Goal: Task Accomplishment & Management: Complete application form

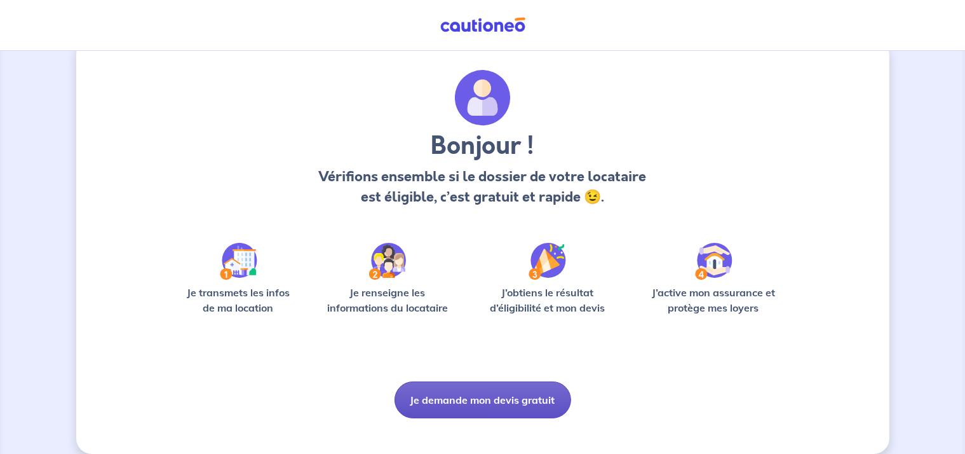
scroll to position [42, 0]
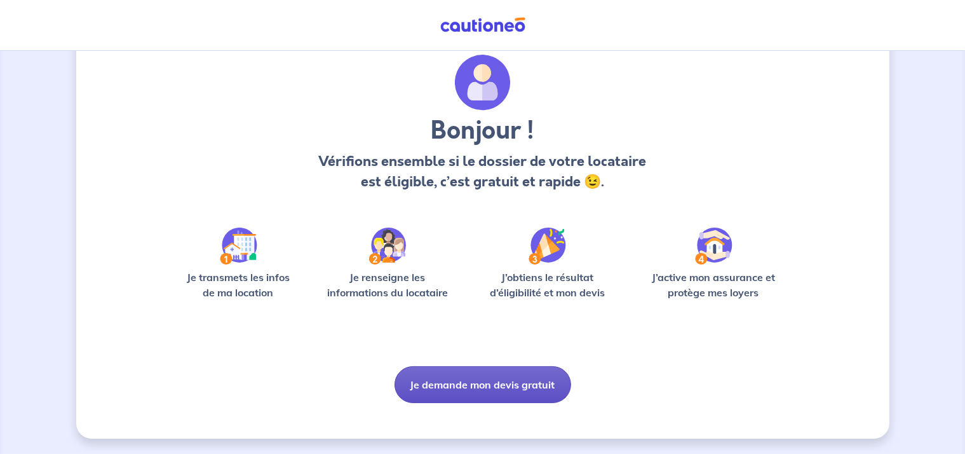
click at [475, 386] on button "Je demande mon devis gratuit" at bounding box center [483, 384] width 177 height 37
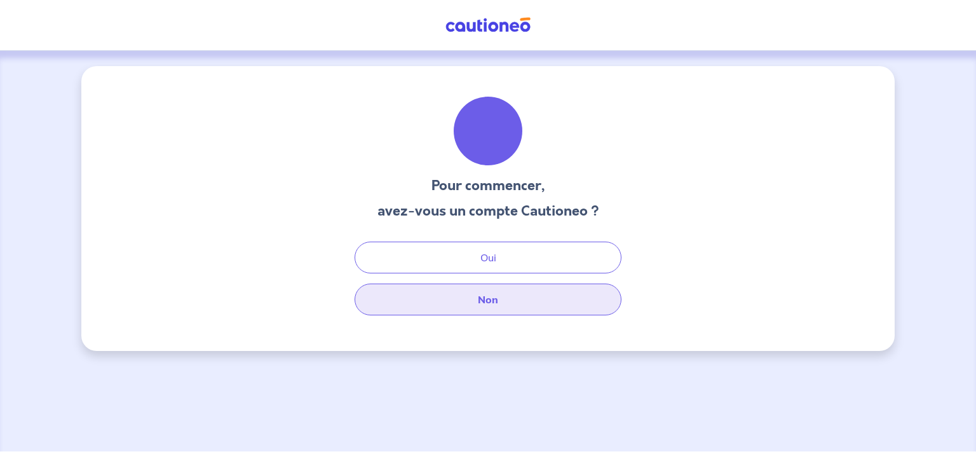
click at [486, 294] on button "Non" at bounding box center [488, 299] width 267 height 32
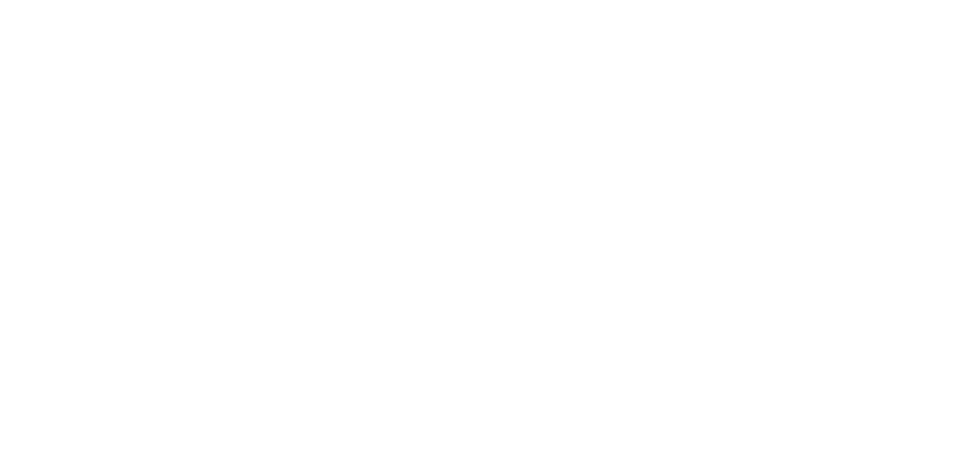
select select "FR"
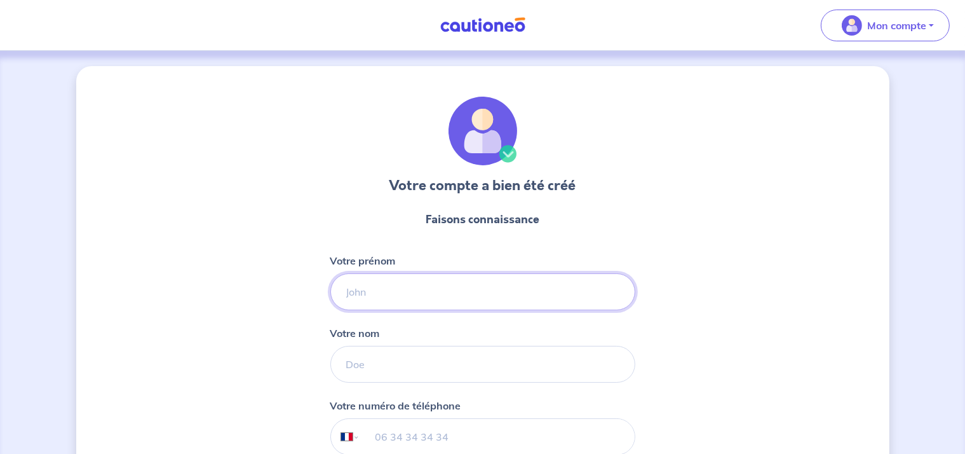
click at [430, 292] on input "Votre prénom" at bounding box center [483, 291] width 305 height 37
type input "serena"
click at [395, 374] on input "Votre nom" at bounding box center [483, 364] width 305 height 37
click at [349, 369] on input "petrachi" at bounding box center [483, 364] width 305 height 37
type input "Petrachi"
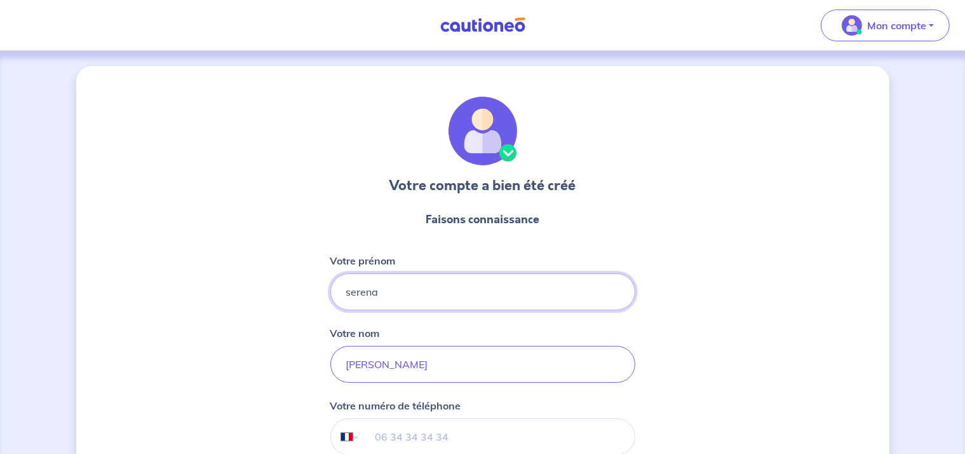
click at [351, 291] on input "serena" at bounding box center [483, 291] width 305 height 37
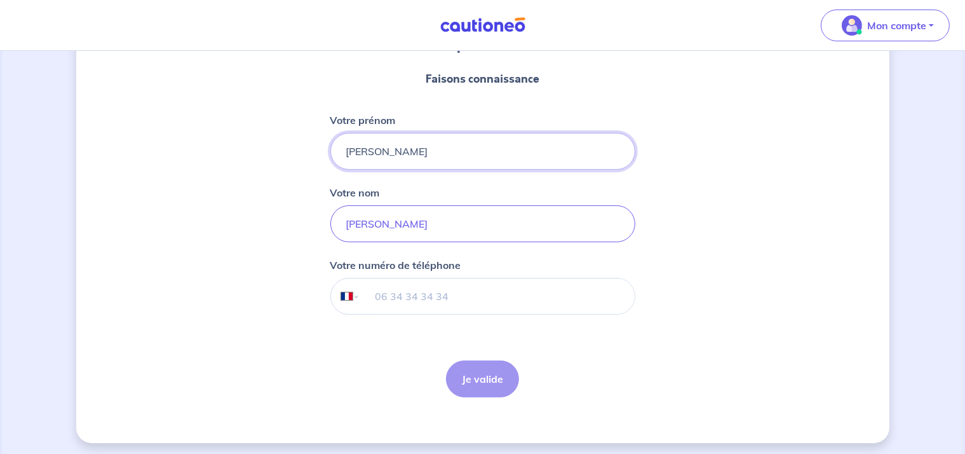
scroll to position [144, 0]
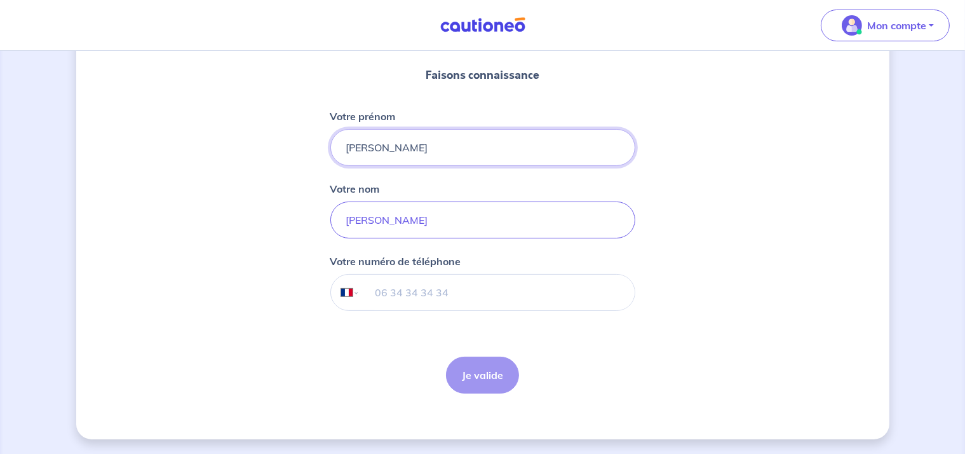
type input "Serena"
click at [402, 297] on input "tel" at bounding box center [497, 293] width 275 height 36
type input "06 68 07 70 24"
click at [492, 377] on button "Je valide" at bounding box center [482, 375] width 73 height 37
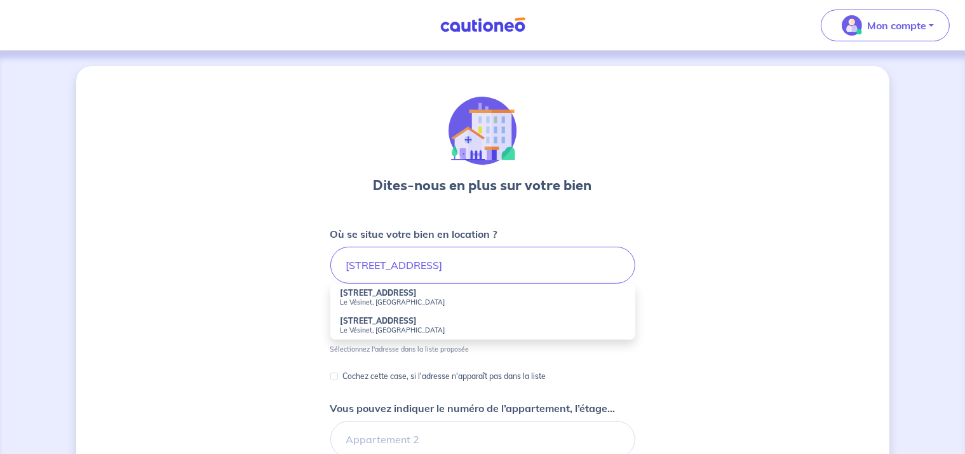
click at [409, 297] on small "Le Vésinet, [GEOGRAPHIC_DATA]" at bounding box center [483, 301] width 285 height 9
type input "[STREET_ADDRESS]"
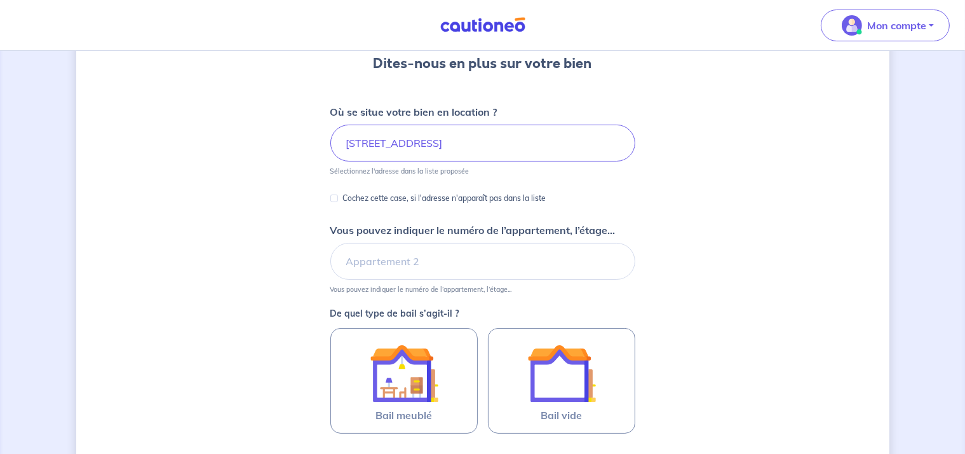
scroll to position [127, 0]
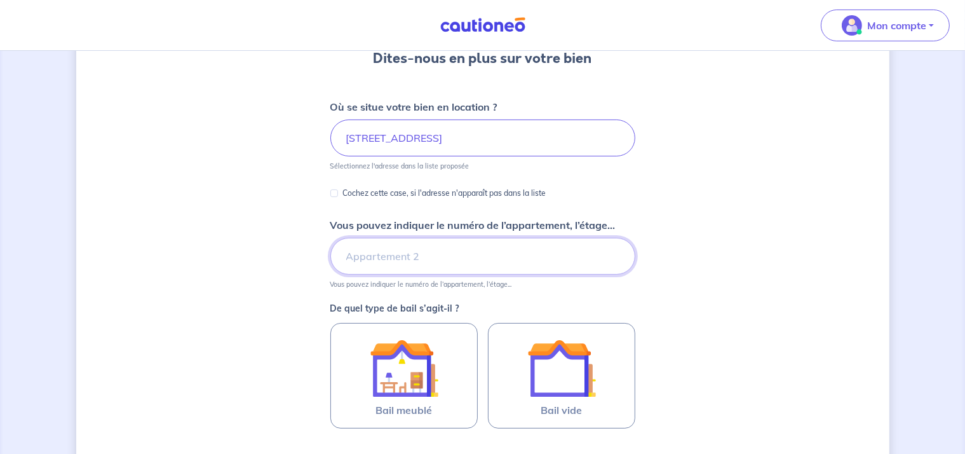
click at [419, 259] on input "Vous pouvez indiquer le numéro de l’appartement, l’étage..." at bounding box center [483, 256] width 305 height 37
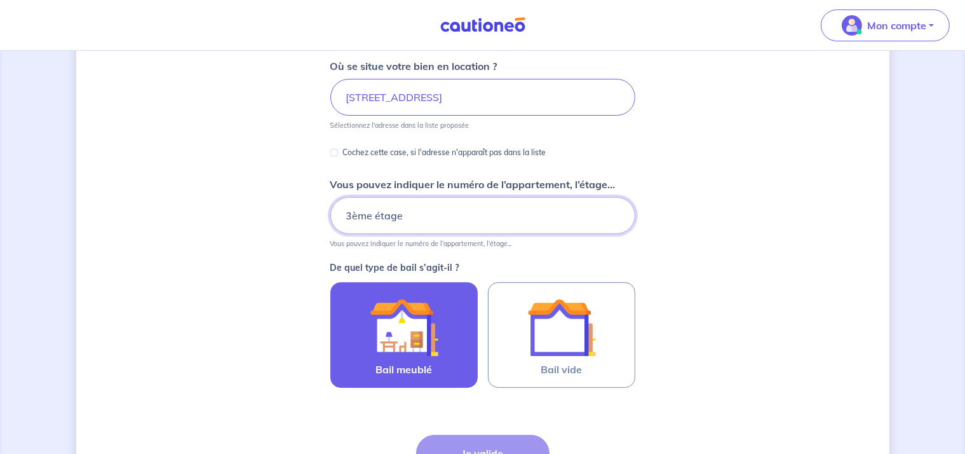
scroll to position [254, 0]
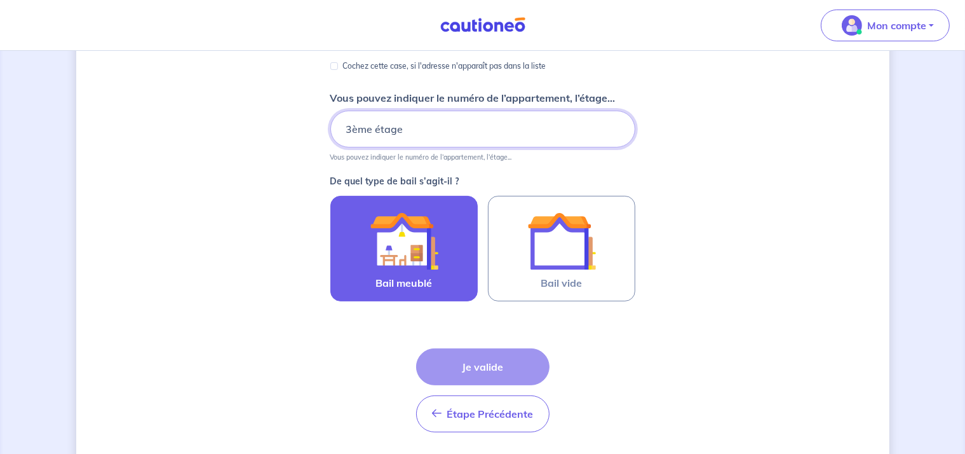
type input "3ème étage"
click at [421, 238] on img at bounding box center [404, 241] width 69 height 69
click at [0, 0] on input "Bail meublé" at bounding box center [0, 0] width 0 height 0
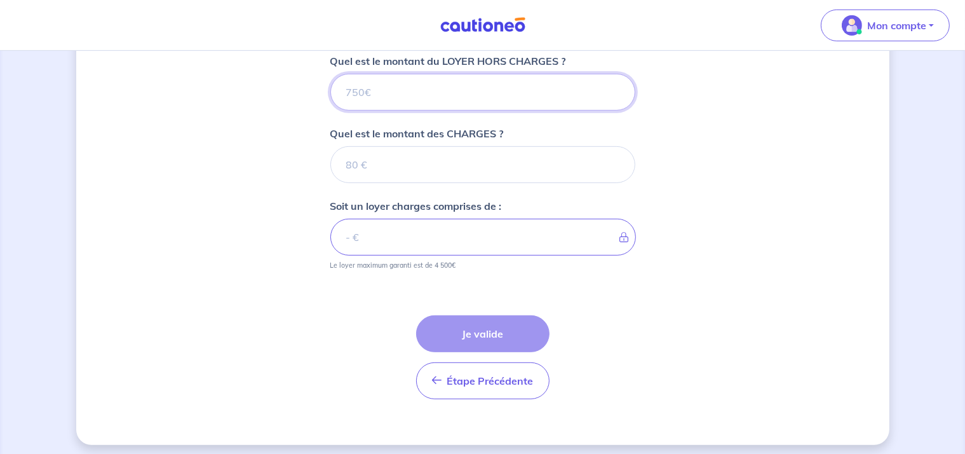
scroll to position [524, 0]
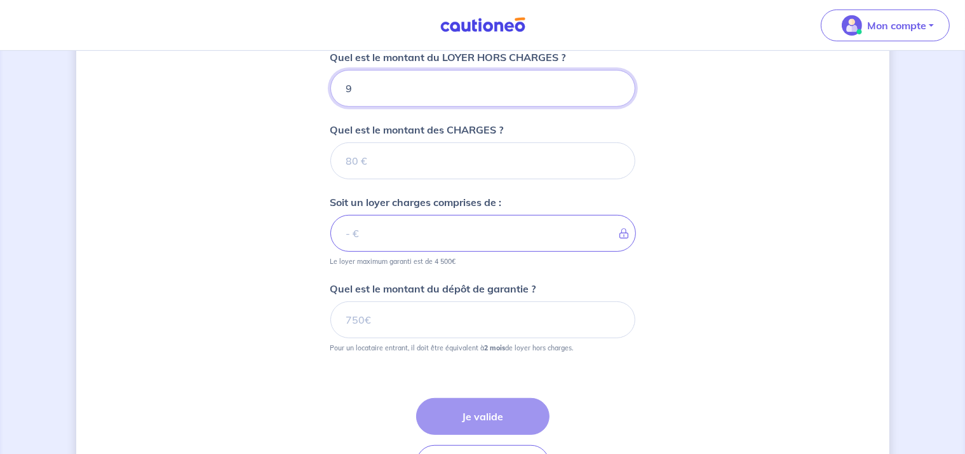
type input "90"
type input "900"
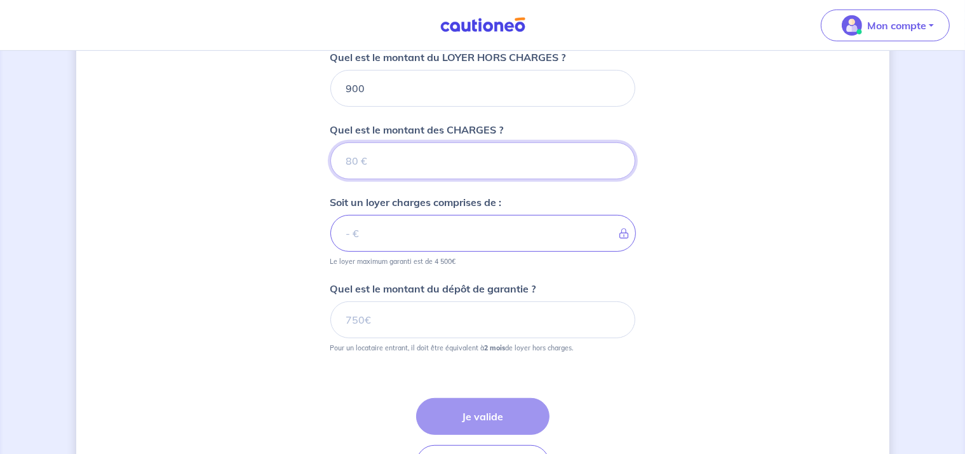
click at [371, 153] on input "Quel est le montant des CHARGES ?" at bounding box center [483, 160] width 305 height 37
type input "95"
type input "995"
type input "95"
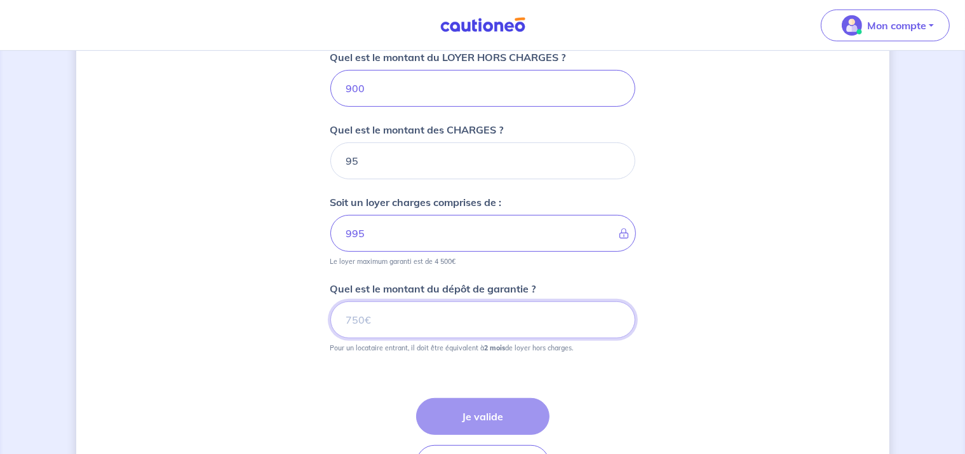
click at [440, 318] on input "Quel est le montant du dépôt de garantie ?" at bounding box center [483, 319] width 305 height 37
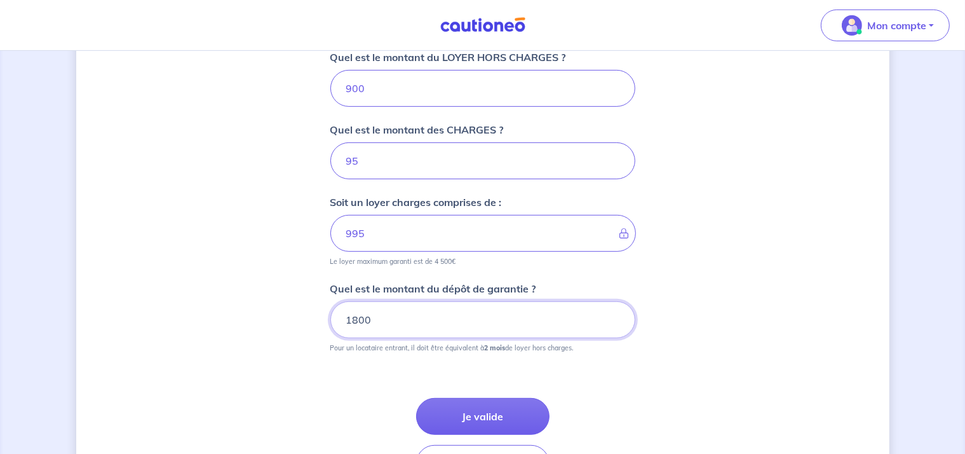
scroll to position [587, 0]
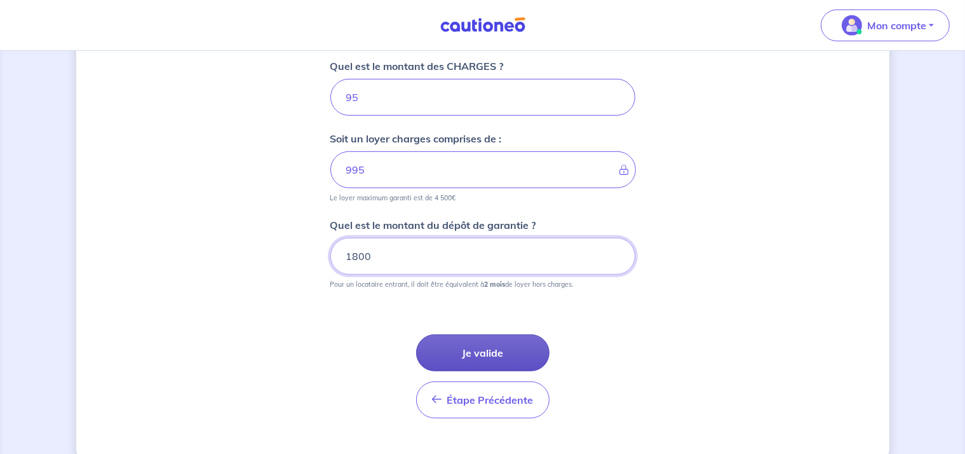
type input "1800"
click at [492, 343] on button "Je valide" at bounding box center [482, 352] width 133 height 37
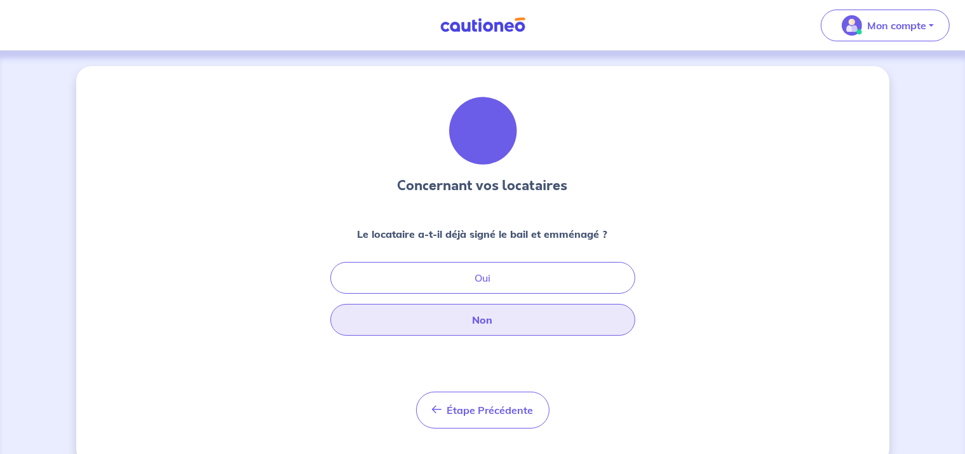
click at [485, 316] on button "Non" at bounding box center [483, 320] width 305 height 32
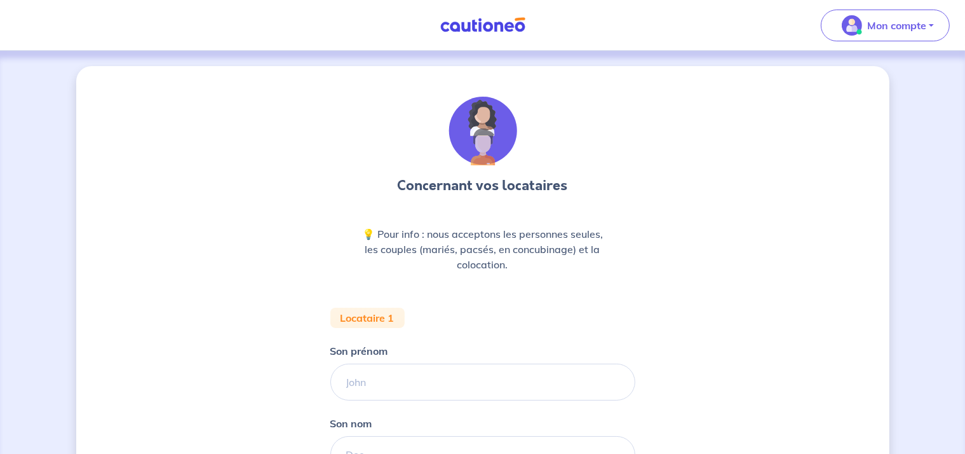
scroll to position [127, 0]
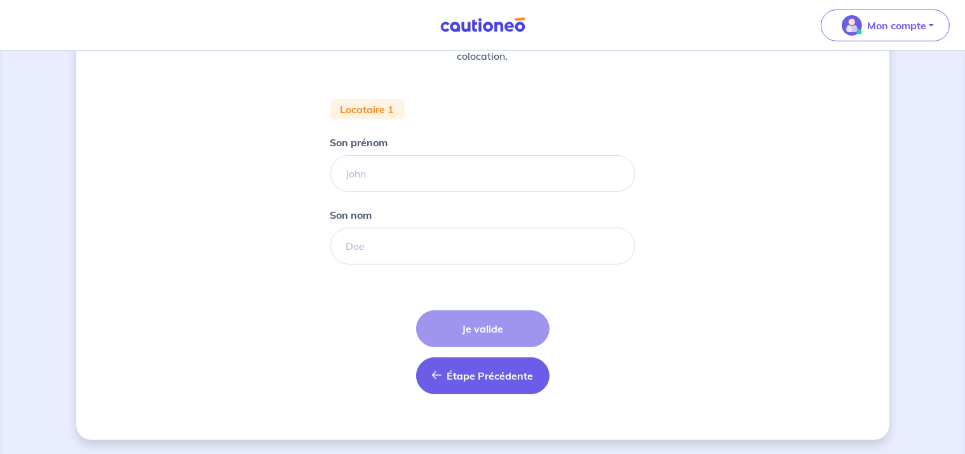
click at [483, 378] on span "Étape Précédente" at bounding box center [490, 375] width 86 height 13
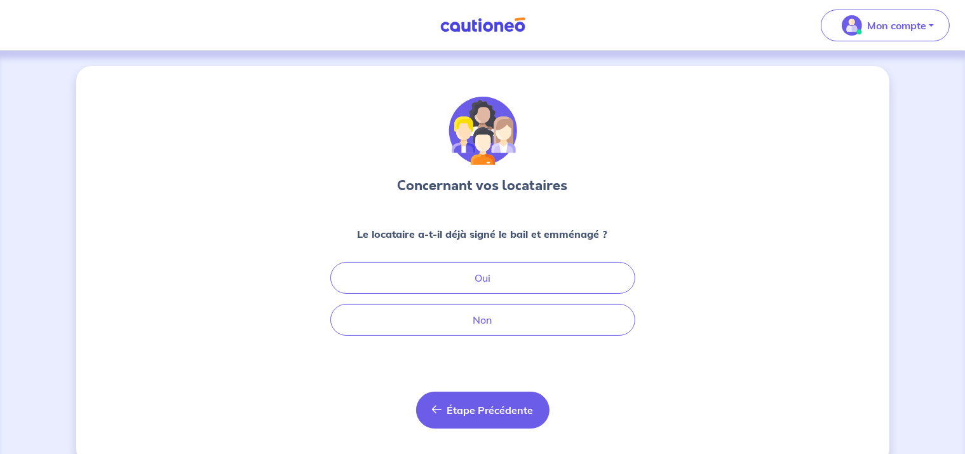
click at [488, 406] on span "Étape Précédente" at bounding box center [490, 410] width 86 height 13
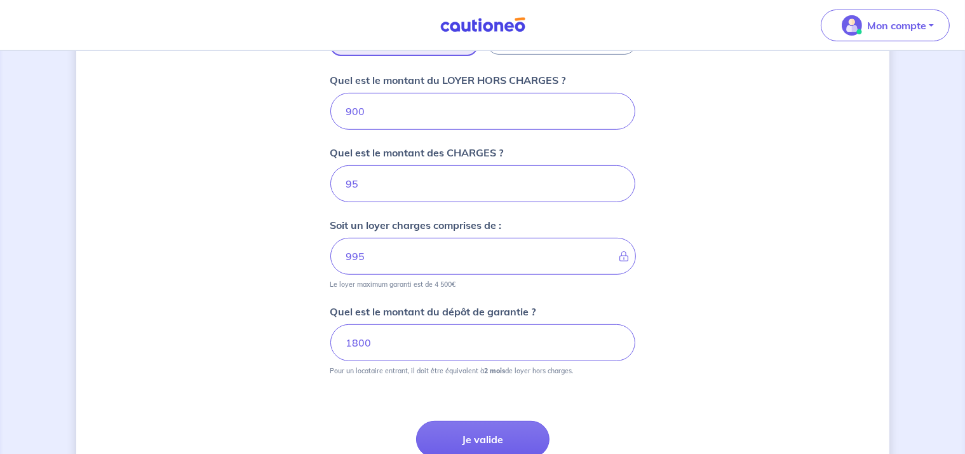
scroll to position [610, 0]
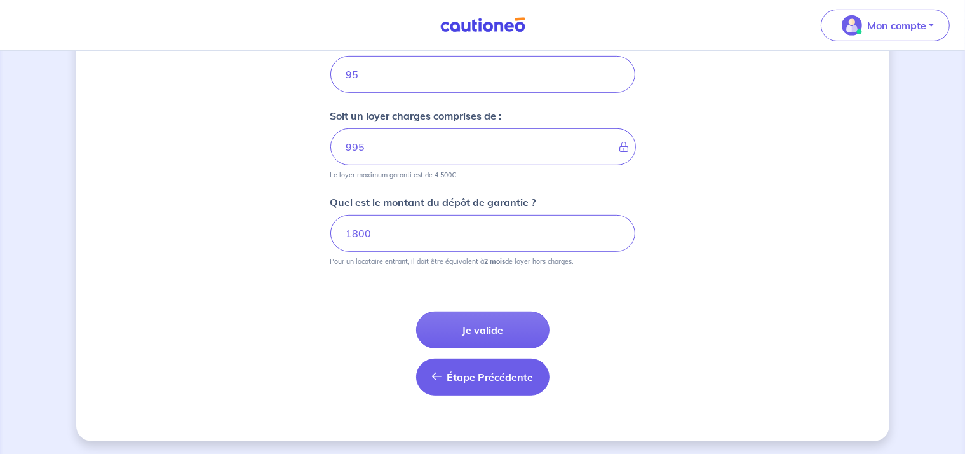
click at [460, 376] on span "Étape Précédente" at bounding box center [490, 377] width 86 height 13
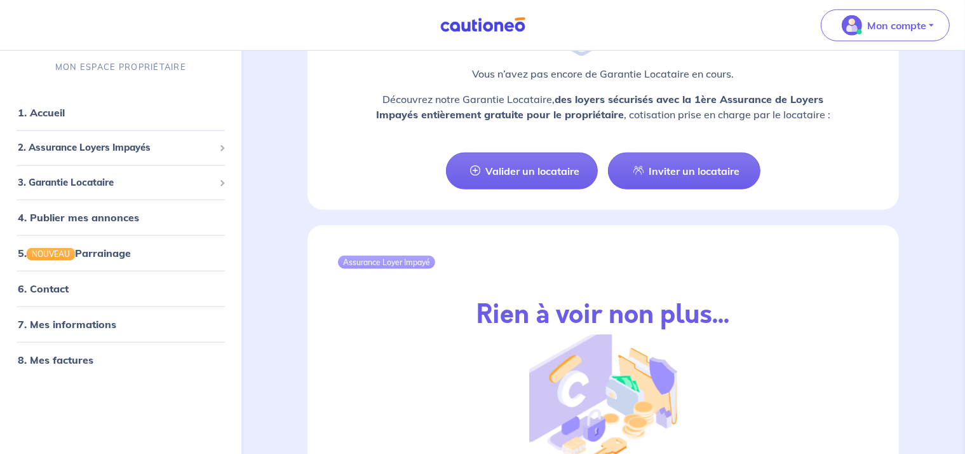
scroll to position [1271, 0]
click at [225, 148] on div "2. Assurance Loyers Impayés" at bounding box center [120, 147] width 231 height 25
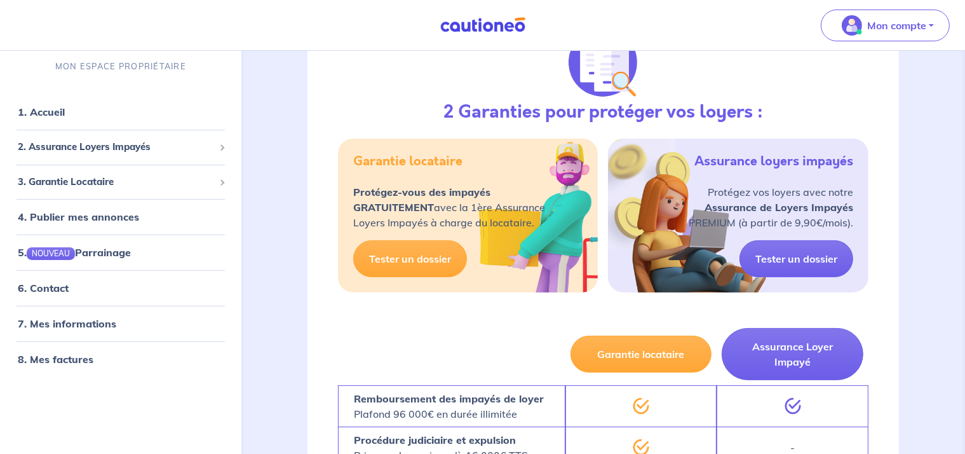
scroll to position [191, 0]
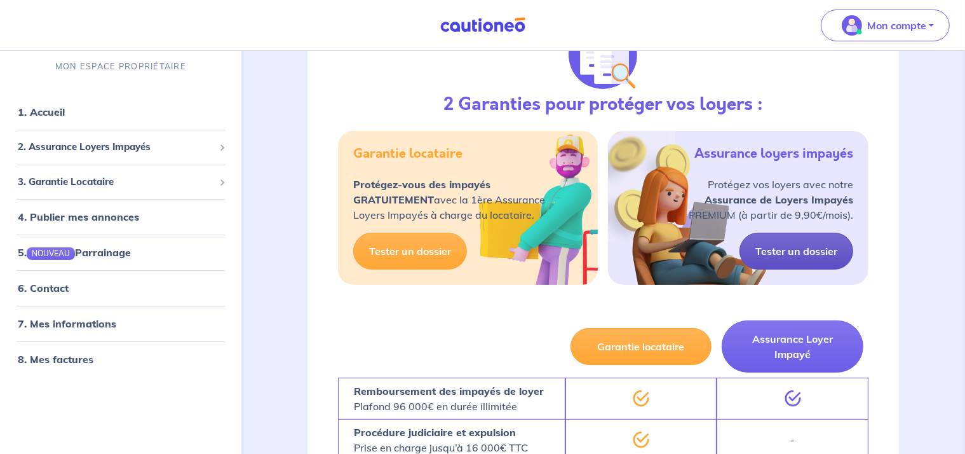
click at [796, 250] on link "Tester un dossier" at bounding box center [797, 251] width 114 height 37
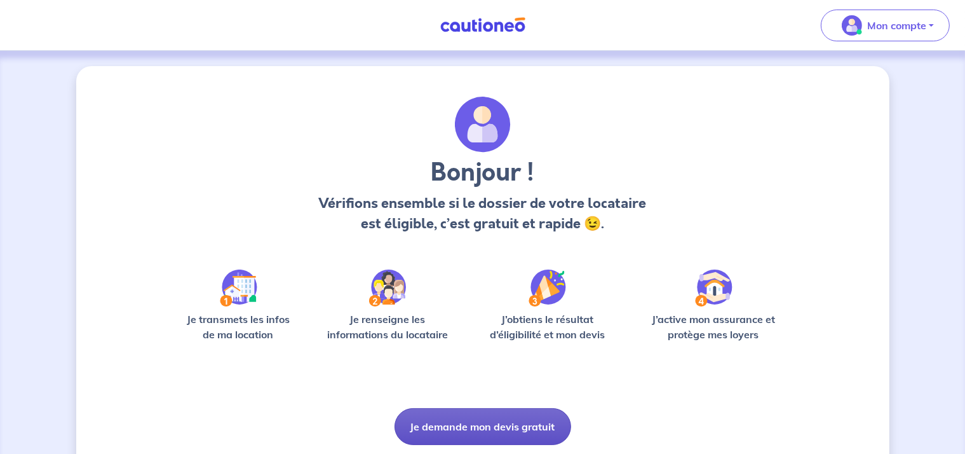
drag, startPoint x: 492, startPoint y: 425, endPoint x: 486, endPoint y: 402, distance: 23.1
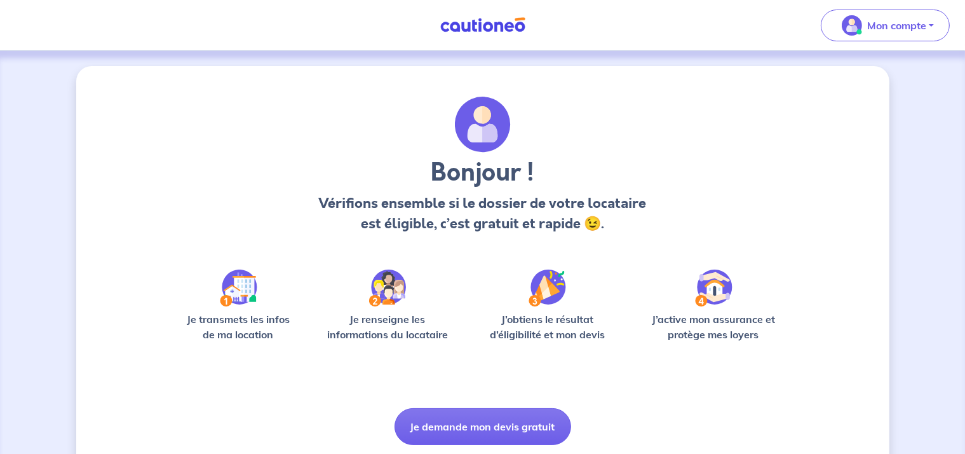
click at [493, 424] on button "Je demande mon devis gratuit" at bounding box center [483, 426] width 177 height 37
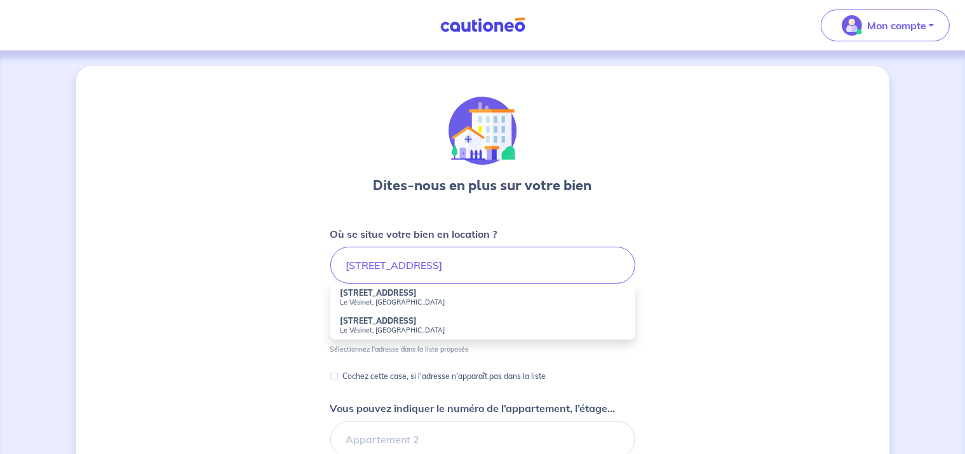
click at [390, 299] on small "Le Vésinet, [GEOGRAPHIC_DATA]" at bounding box center [483, 301] width 285 height 9
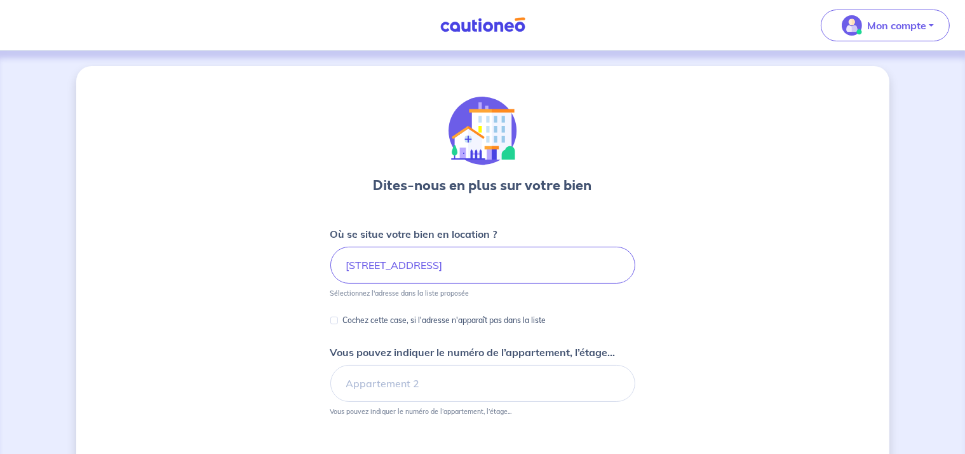
type input "[STREET_ADDRESS]"
click at [406, 376] on input "Vous pouvez indiquer le numéro de l’appartement, l’étage..." at bounding box center [483, 383] width 305 height 37
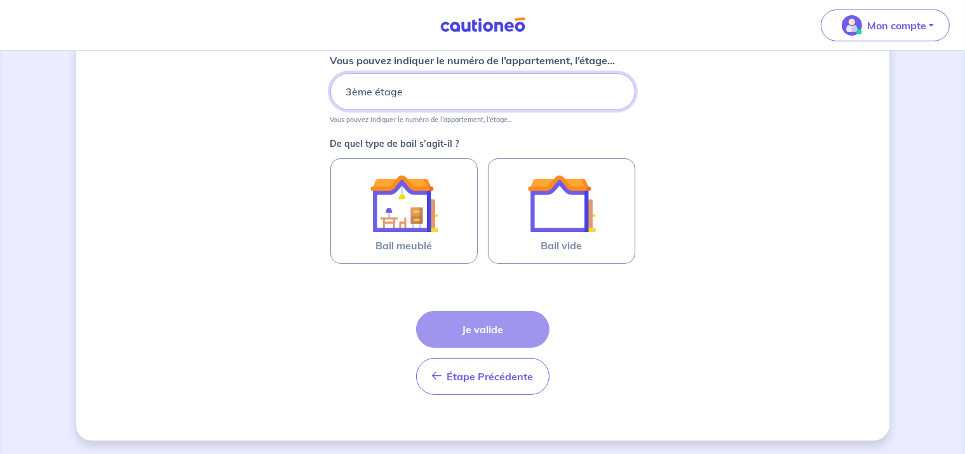
scroll to position [292, 0]
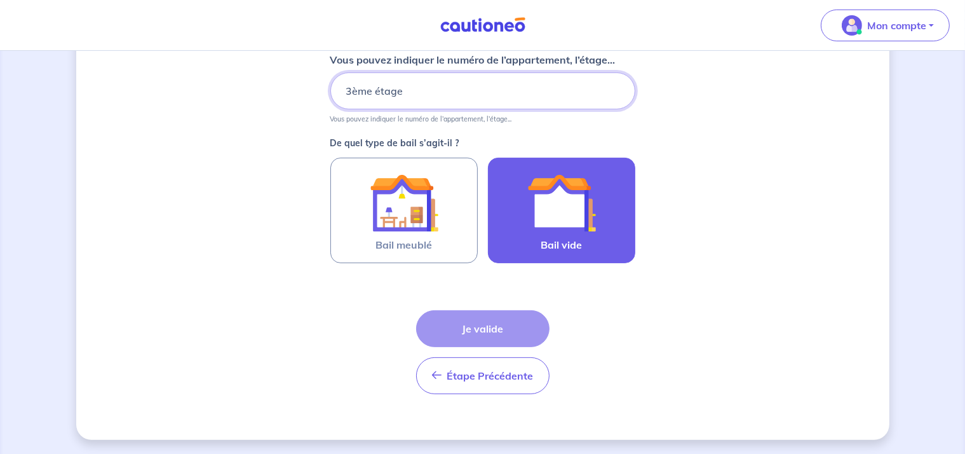
type input "3ème étage"
click at [603, 236] on label "Bail vide" at bounding box center [561, 211] width 147 height 106
click at [0, 0] on input "Bail vide" at bounding box center [0, 0] width 0 height 0
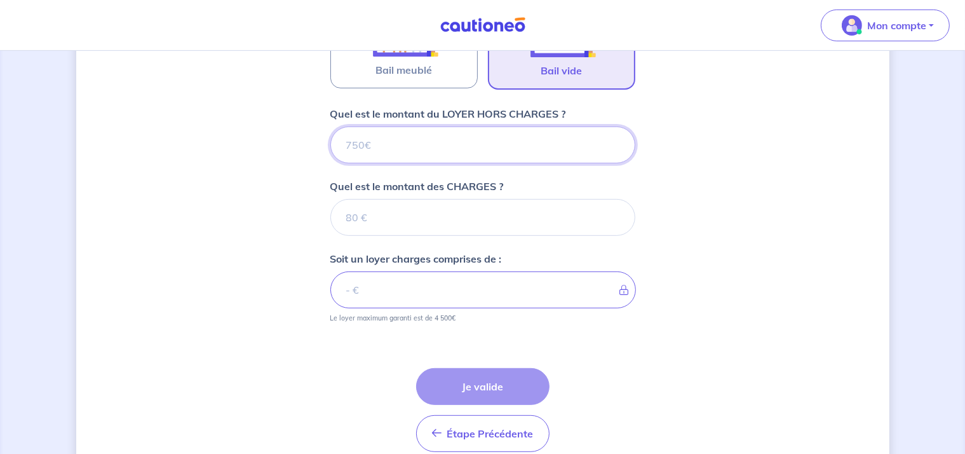
scroll to position [524, 0]
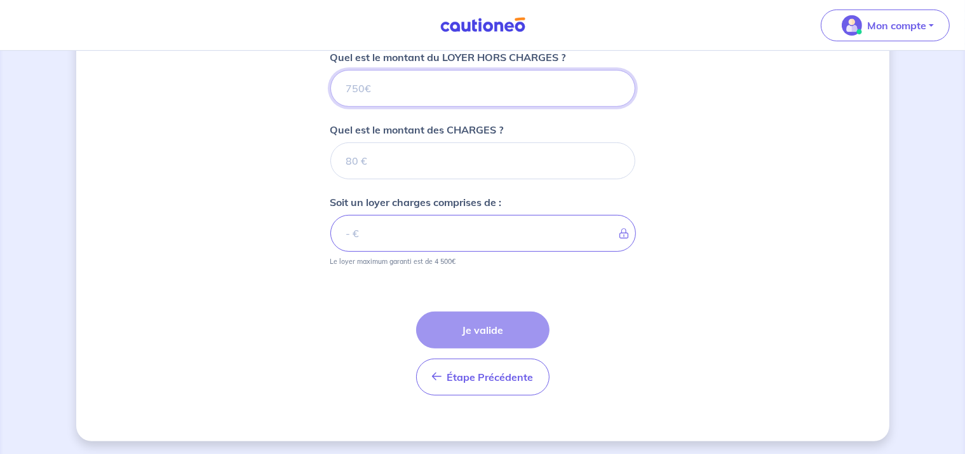
type input "9"
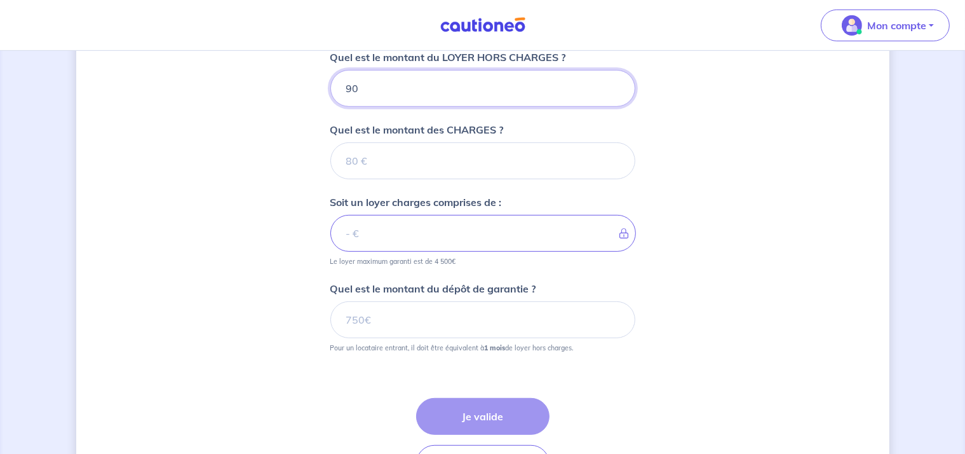
type input "900"
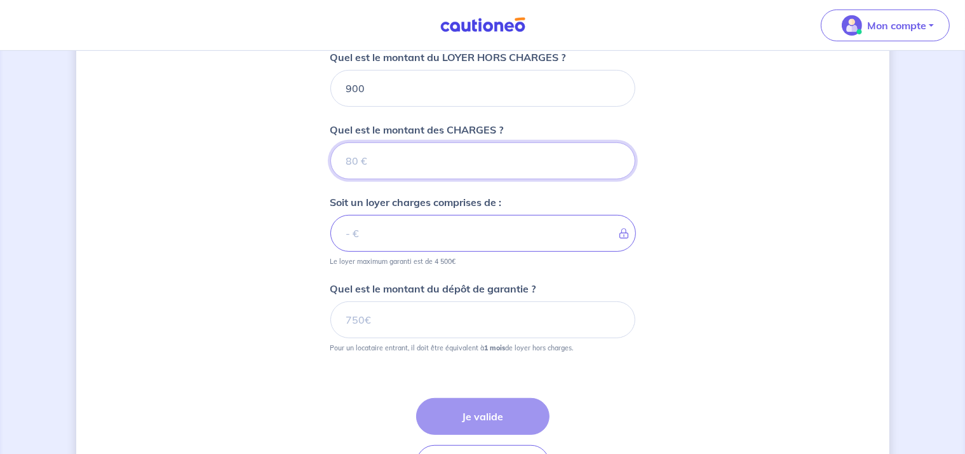
click at [373, 144] on input "Quel est le montant des CHARGES ?" at bounding box center [483, 160] width 305 height 37
type input "50"
type input "950"
drag, startPoint x: 373, startPoint y: 165, endPoint x: 318, endPoint y: 165, distance: 55.3
click at [318, 165] on div "Dites-nous en plus sur votre bien Où se situe votre bien en location ? 32 Rue d…" at bounding box center [483, 34] width 814 height 985
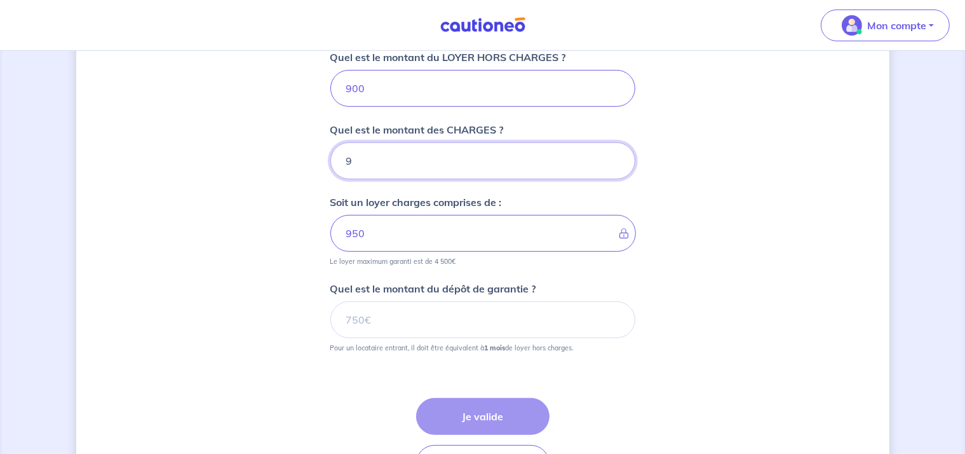
type input "95"
type input "995"
type input "95"
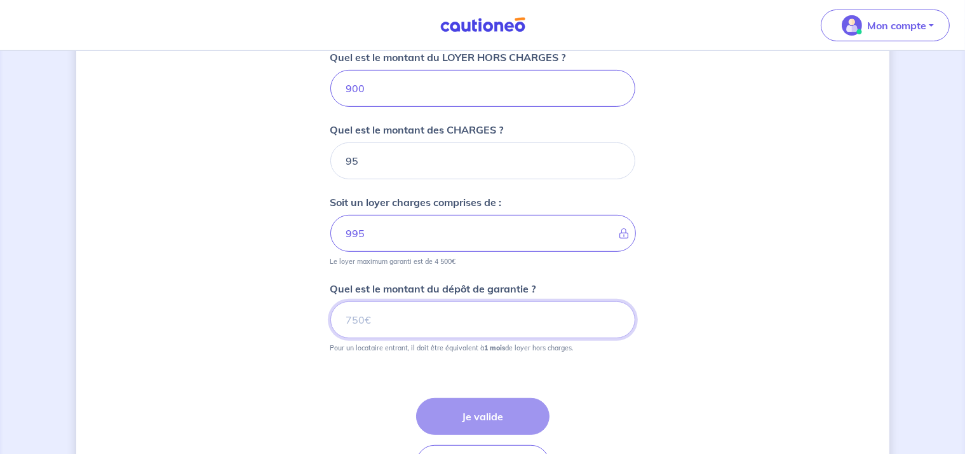
click at [382, 316] on input "Quel est le montant du dépôt de garantie ?" at bounding box center [483, 319] width 305 height 37
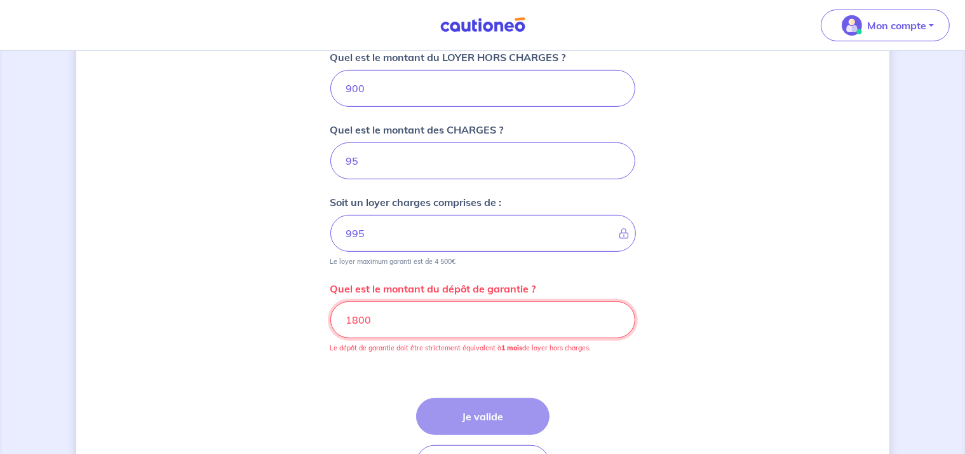
click at [393, 315] on input "1800" at bounding box center [483, 319] width 305 height 37
drag, startPoint x: 393, startPoint y: 315, endPoint x: 328, endPoint y: 313, distance: 64.9
click at [328, 313] on div "Dites-nous en plus sur votre bien Où se situe votre bien en location ? 32 Rue d…" at bounding box center [483, 34] width 814 height 985
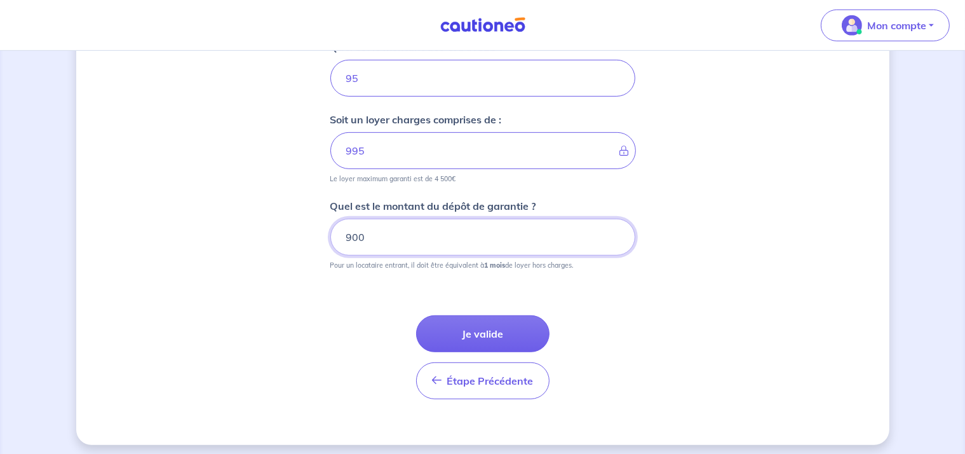
scroll to position [610, 0]
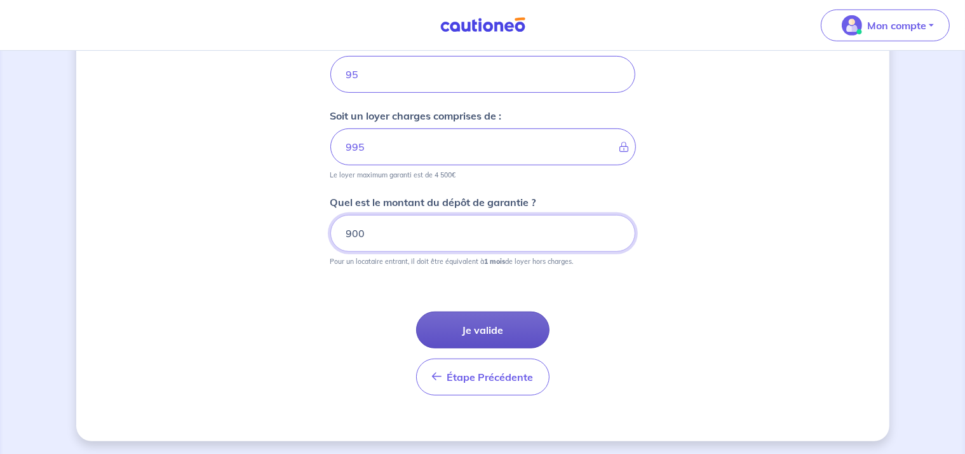
type input "900"
click at [513, 332] on button "Je valide" at bounding box center [482, 329] width 133 height 37
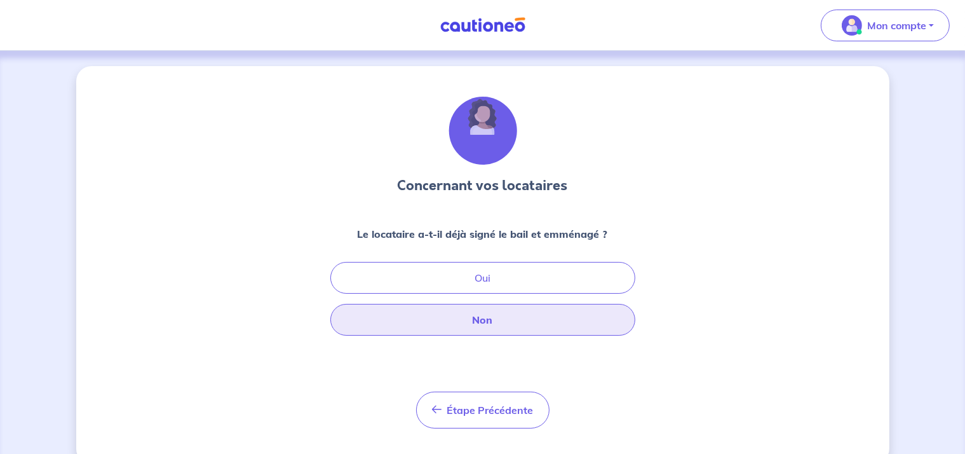
click at [498, 332] on button "Non" at bounding box center [483, 320] width 305 height 32
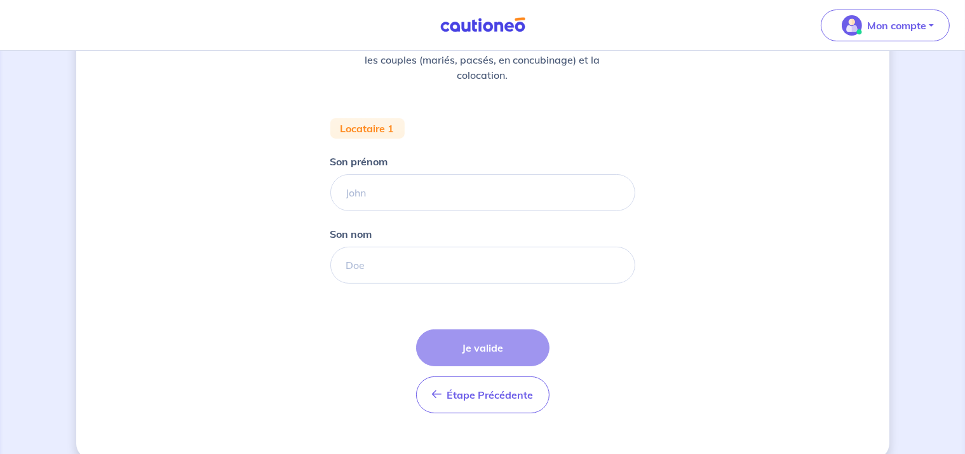
scroll to position [191, 0]
click at [376, 195] on input "Son prénom" at bounding box center [483, 191] width 305 height 37
type input "S"
type input "DUPOND"
type input "B"
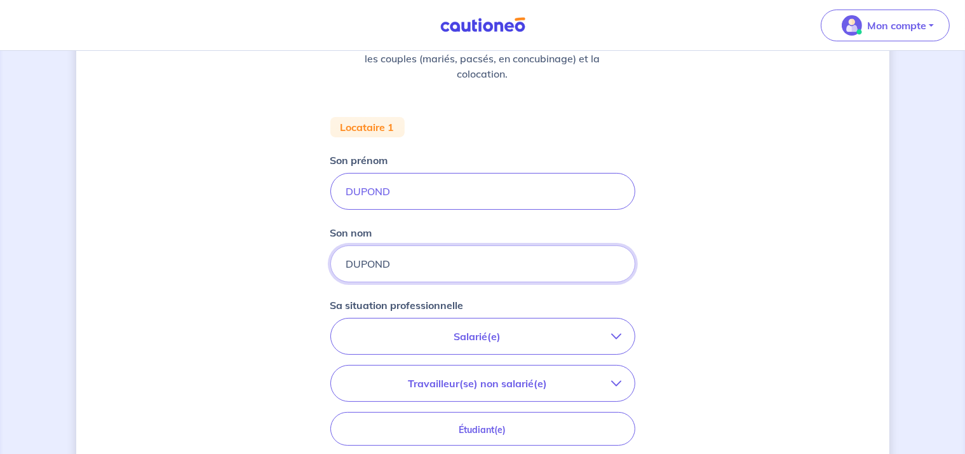
type input "DUPOND"
drag, startPoint x: 374, startPoint y: 196, endPoint x: 282, endPoint y: 196, distance: 91.5
click at [282, 196] on div "Concernant vos locataires 💡 Pour info : nous acceptons les personnes seules, le…" at bounding box center [483, 276] width 814 height 803
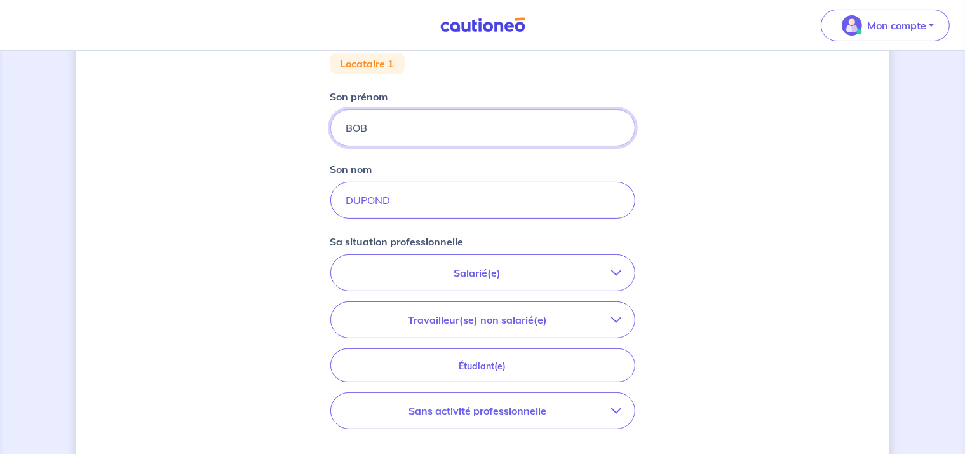
type input "BOB"
click at [620, 276] on icon "button" at bounding box center [617, 273] width 10 height 10
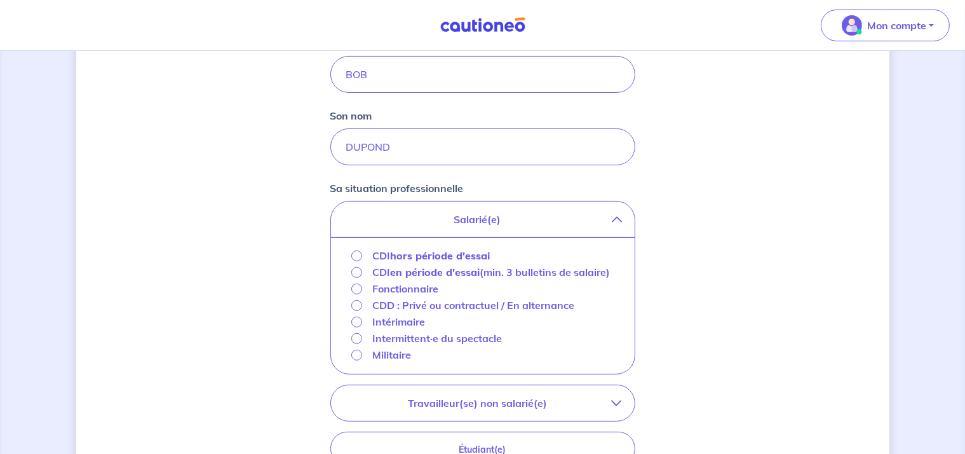
scroll to position [381, 0]
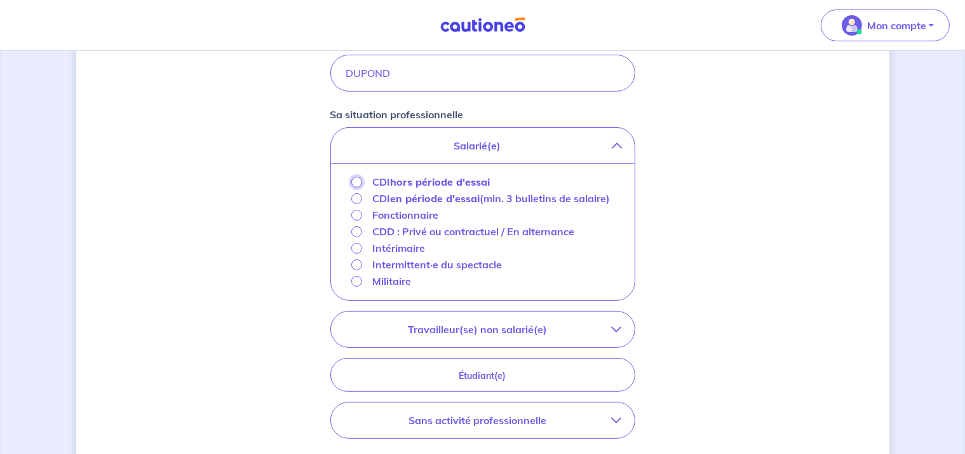
click at [354, 179] on input "CDI hors période d'essai" at bounding box center [356, 182] width 11 height 11
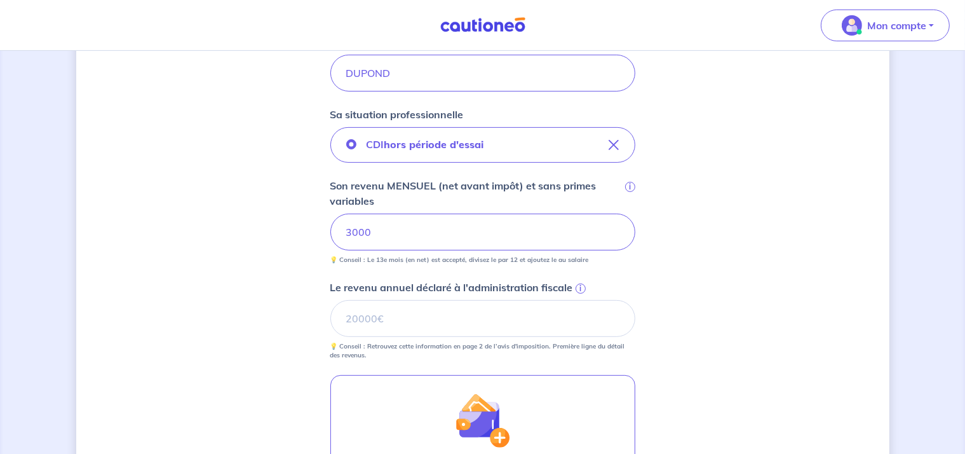
click at [730, 335] on div "Concernant vos locataires 💡 Pour info : nous acceptons les personnes seules, le…" at bounding box center [483, 181] width 814 height 993
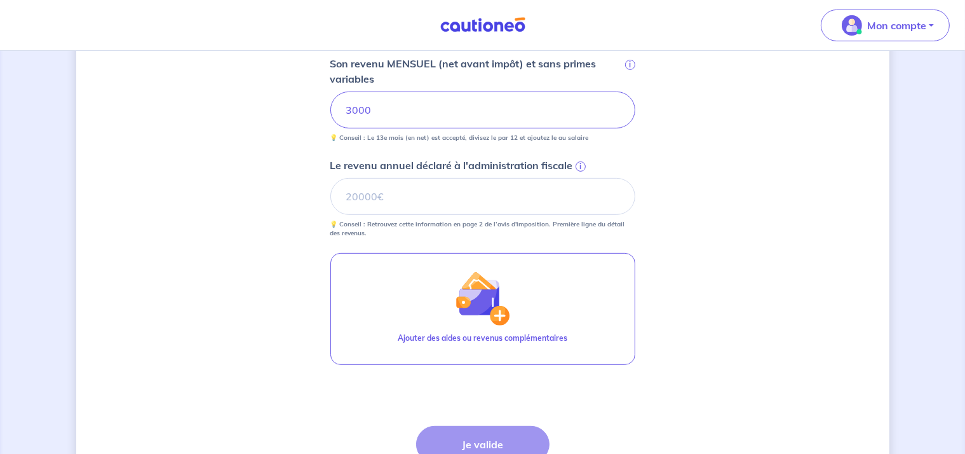
scroll to position [508, 0]
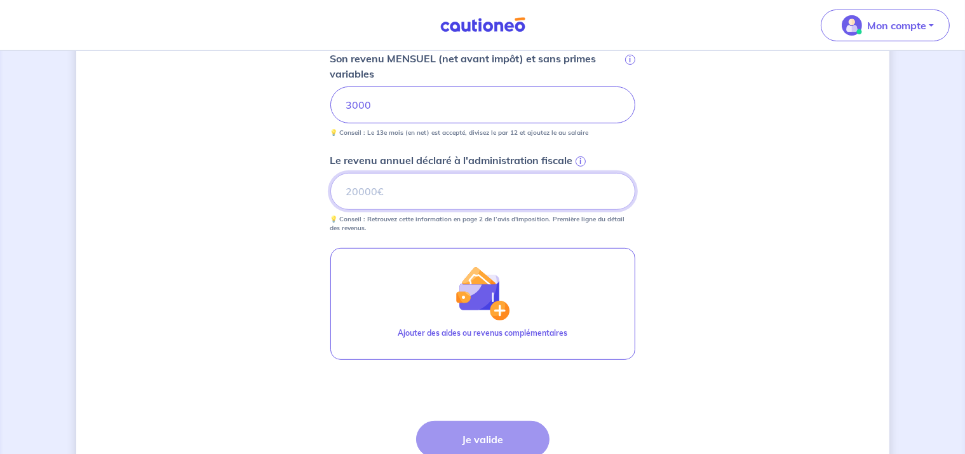
click at [392, 185] on input "Le revenu annuel déclaré à l'administration fiscale i" at bounding box center [483, 191] width 305 height 37
type input "36000"
click at [680, 254] on div "Concernant vos locataires 💡 Pour info : nous acceptons les personnes seules, le…" at bounding box center [483, 54] width 814 height 993
drag, startPoint x: 486, startPoint y: 431, endPoint x: 493, endPoint y: 430, distance: 7.0
click at [487, 431] on button "Je valide" at bounding box center [482, 439] width 133 height 37
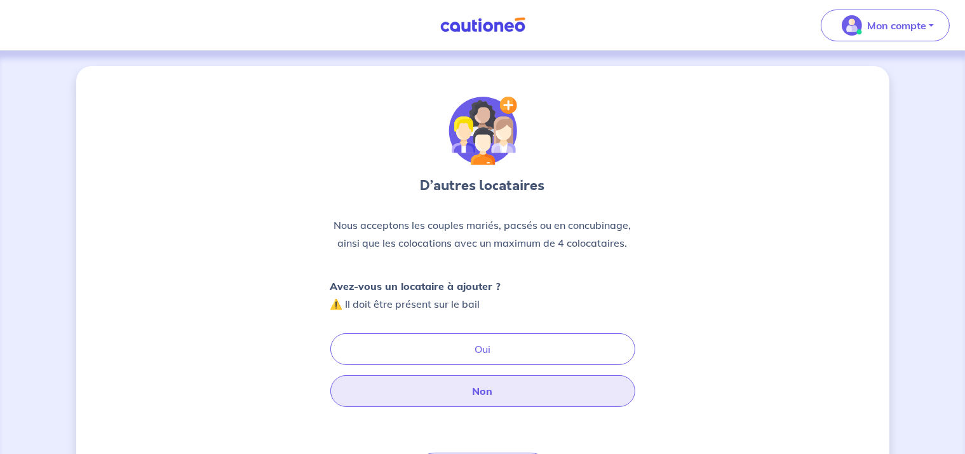
click at [489, 393] on button "Non" at bounding box center [483, 391] width 305 height 32
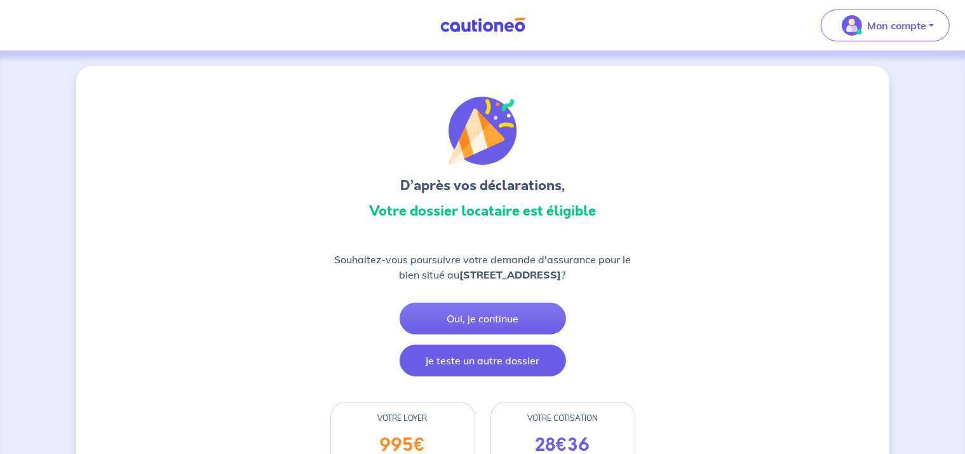
click at [475, 363] on button "Je teste un autre dossier" at bounding box center [483, 360] width 167 height 32
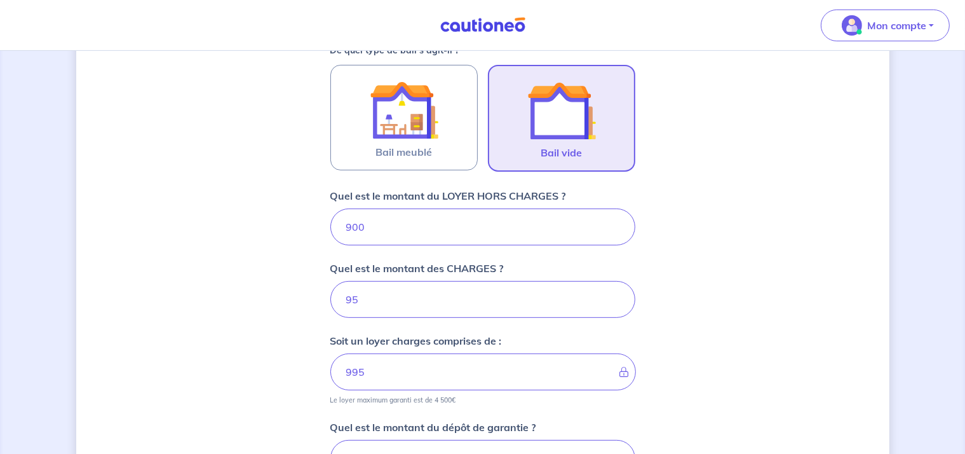
scroll to position [257, 0]
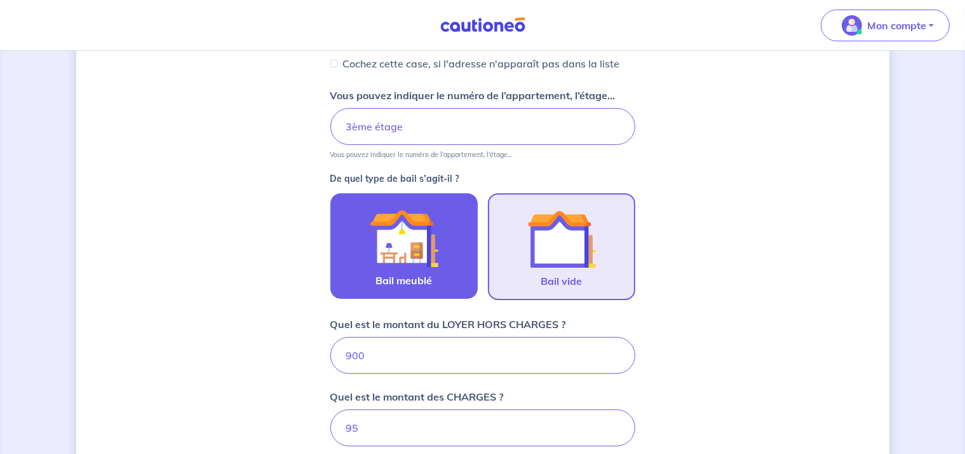
click at [421, 268] on img at bounding box center [404, 238] width 69 height 69
click at [0, 0] on input "Bail meublé" at bounding box center [0, 0] width 0 height 0
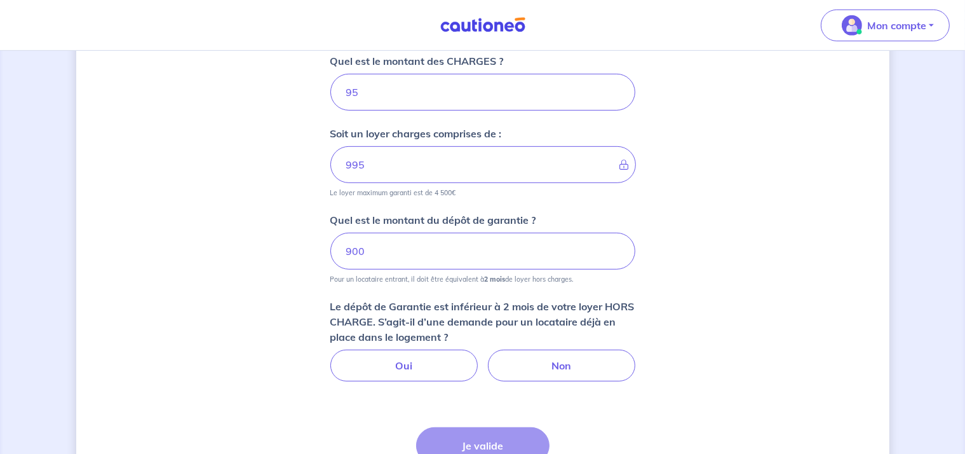
scroll to position [708, 0]
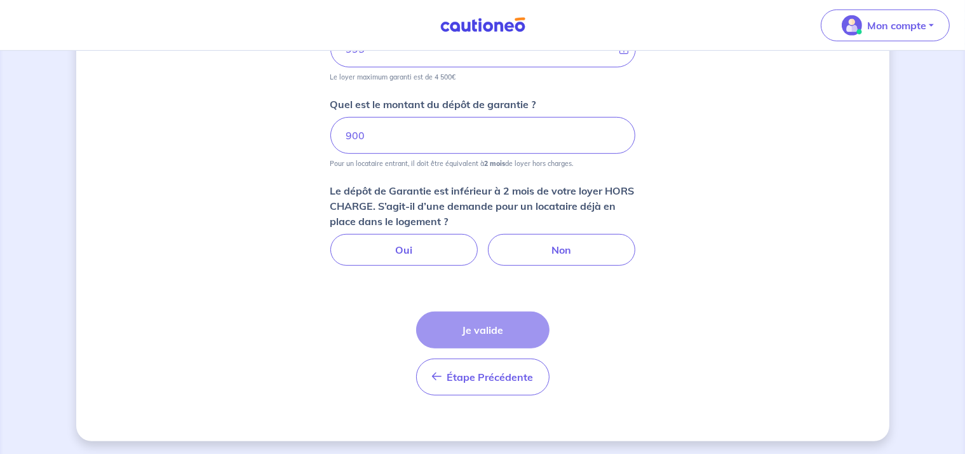
click at [475, 335] on div "Étape Précédente Précédent Je valide Je valide" at bounding box center [482, 353] width 133 height 84
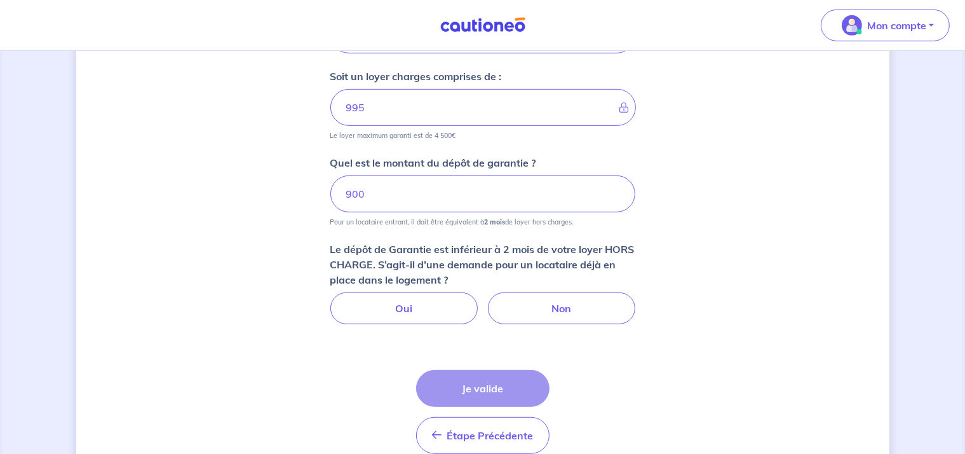
scroll to position [581, 0]
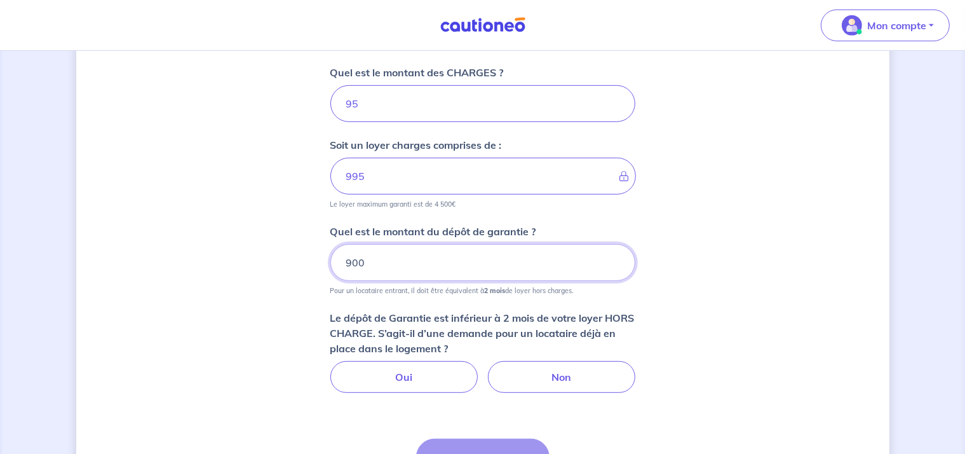
drag, startPoint x: 378, startPoint y: 261, endPoint x: 278, endPoint y: 256, distance: 99.3
click at [278, 256] on div "Dites-nous en plus sur votre bien Où se situe votre bien en location ? 32 Rue d…" at bounding box center [483, 26] width 814 height 1083
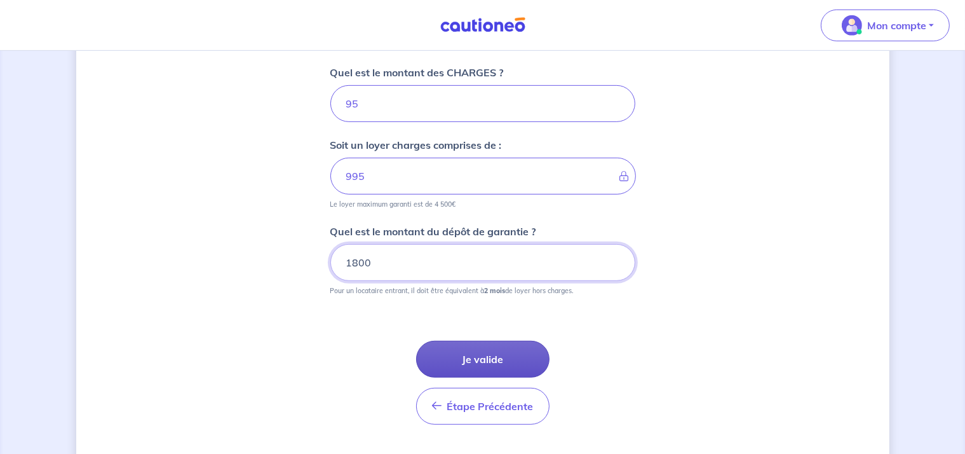
type input "1800"
click at [469, 360] on button "Je valide" at bounding box center [482, 359] width 133 height 37
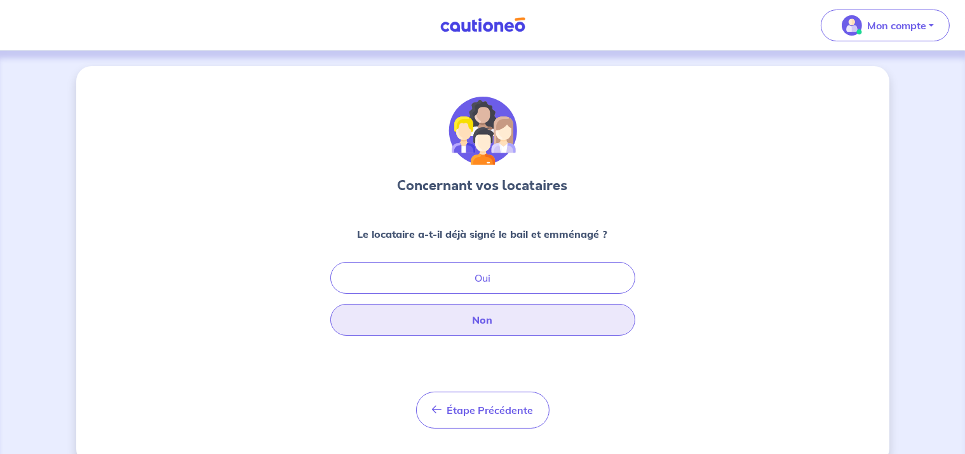
click at [499, 320] on button "Non" at bounding box center [483, 320] width 305 height 32
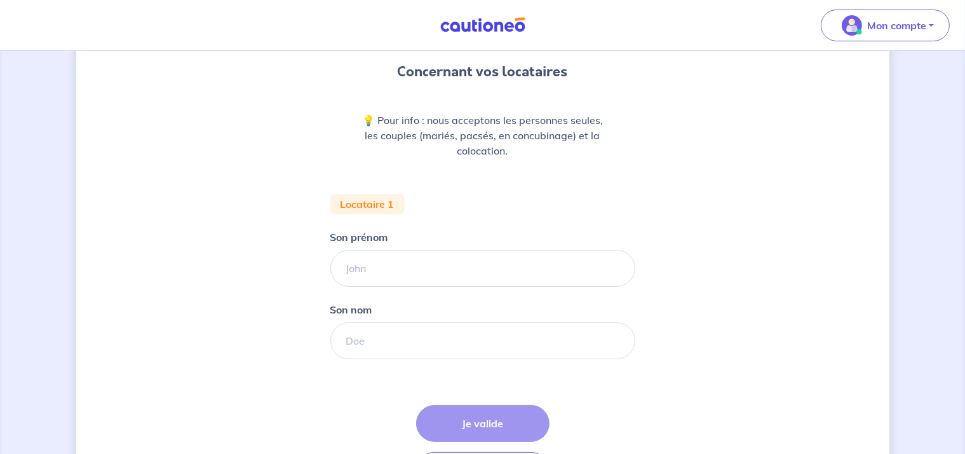
scroll to position [191, 0]
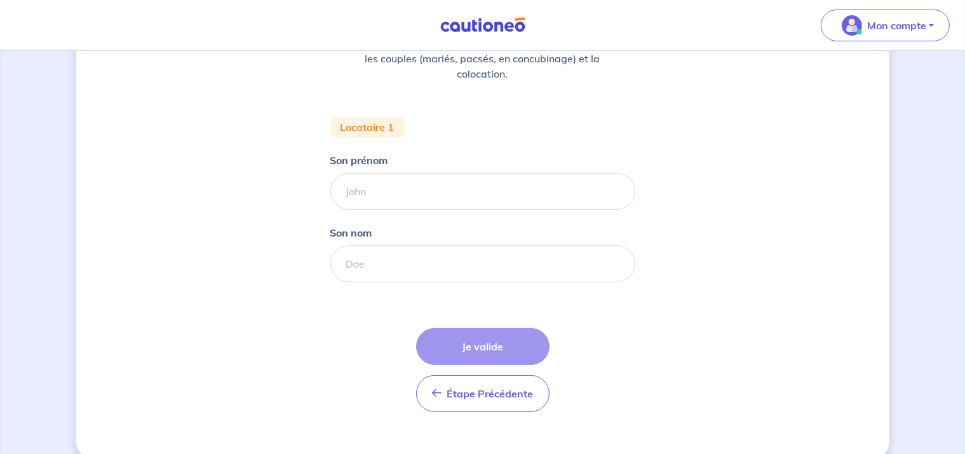
click at [458, 353] on div "Étape Précédente Précédent Je valide Je valide" at bounding box center [482, 370] width 133 height 84
click at [362, 197] on input "Son prénom" at bounding box center [483, 191] width 305 height 37
type input "DUPOND"
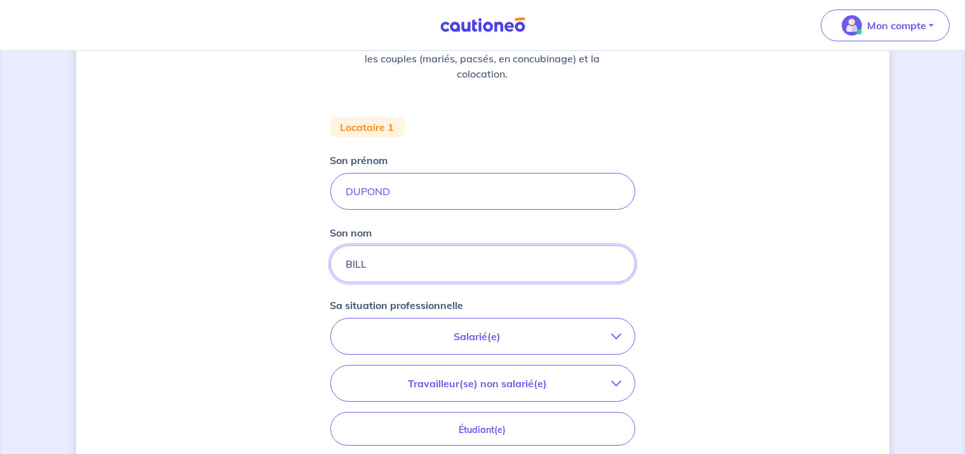
type input "BILL"
click at [567, 329] on p "Salarié(e)" at bounding box center [478, 336] width 268 height 15
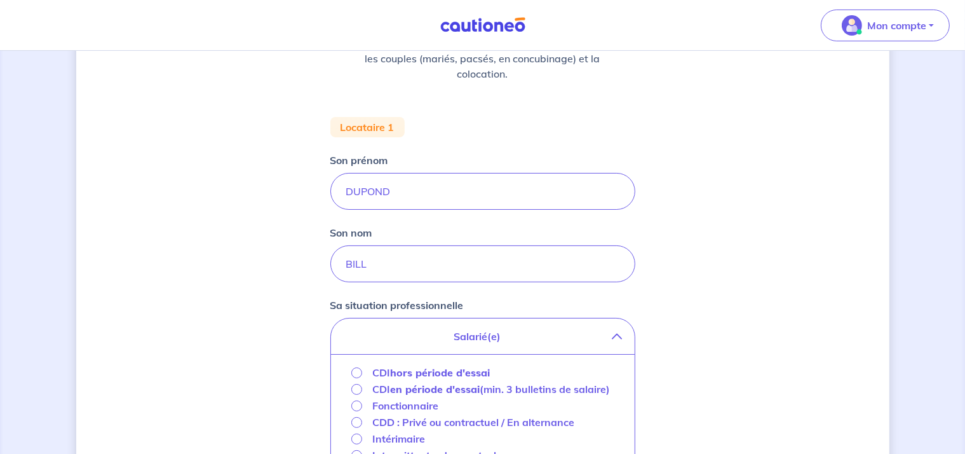
click at [373, 374] on p "CDI hors période d'essai" at bounding box center [431, 372] width 118 height 15
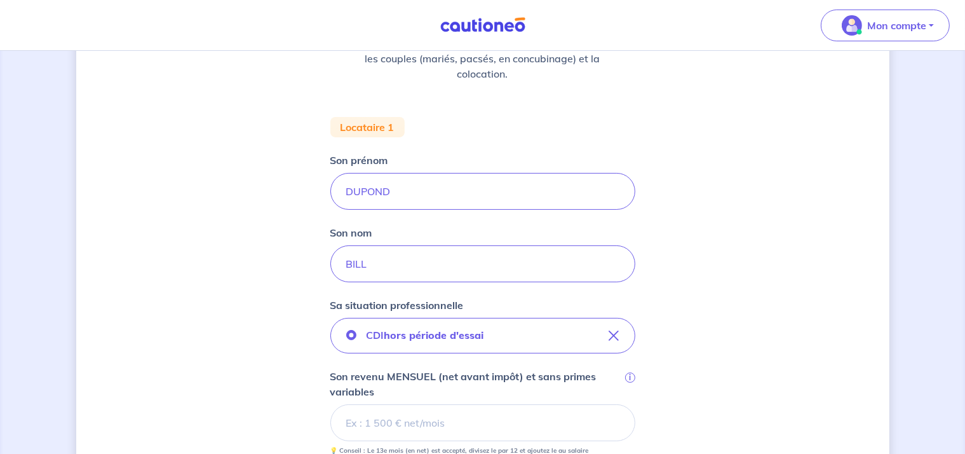
scroll to position [381, 0]
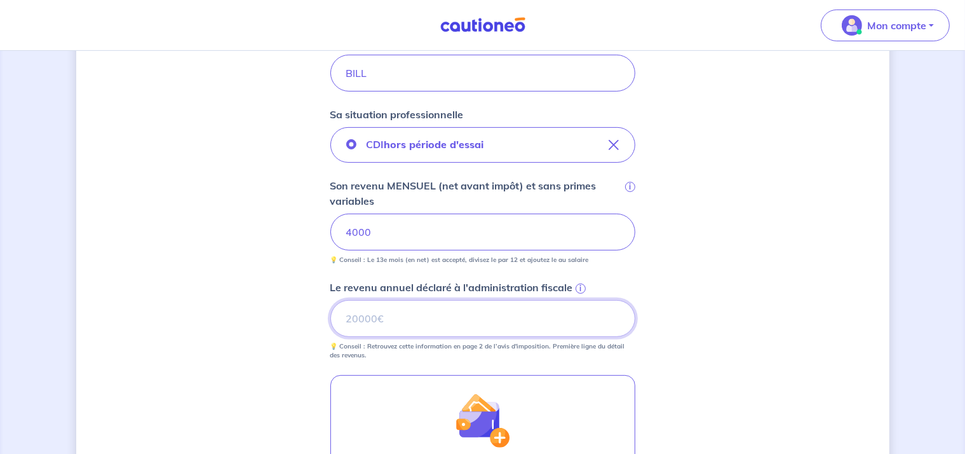
drag, startPoint x: 493, startPoint y: 322, endPoint x: 498, endPoint y: 315, distance: 9.2
click at [495, 321] on input "Le revenu annuel déclaré à l'administration fiscale i" at bounding box center [483, 318] width 305 height 37
click at [516, 311] on input "400000" at bounding box center [483, 318] width 305 height 37
drag, startPoint x: 393, startPoint y: 314, endPoint x: 377, endPoint y: 320, distance: 16.9
click at [377, 320] on input "400000" at bounding box center [483, 318] width 305 height 37
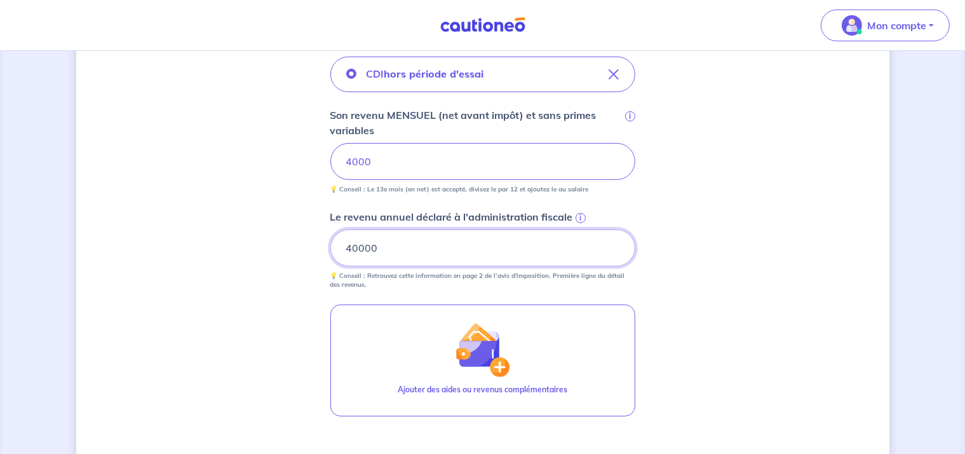
scroll to position [572, 0]
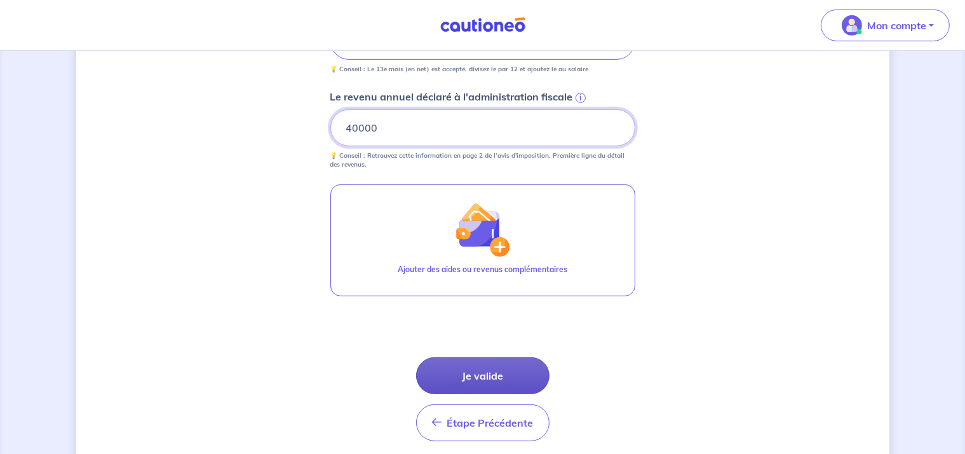
type input "40000"
click at [496, 376] on button "Je valide" at bounding box center [482, 375] width 133 height 37
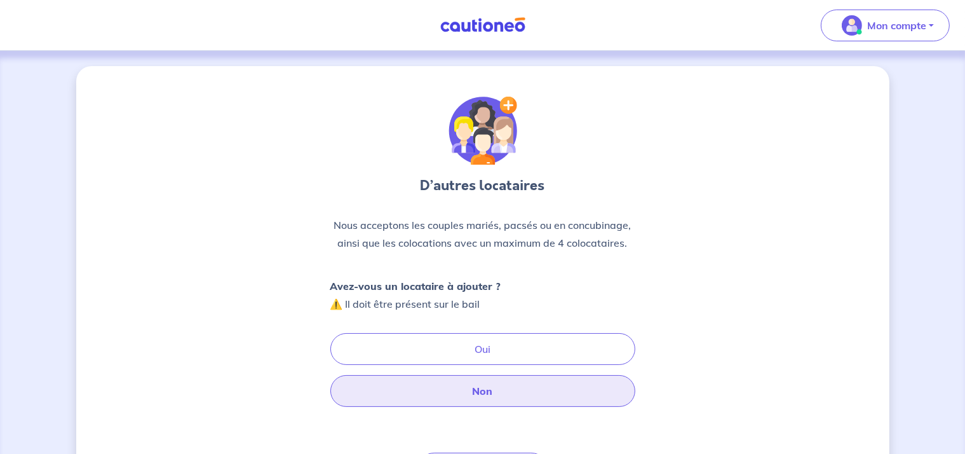
click at [470, 386] on button "Non" at bounding box center [483, 391] width 305 height 32
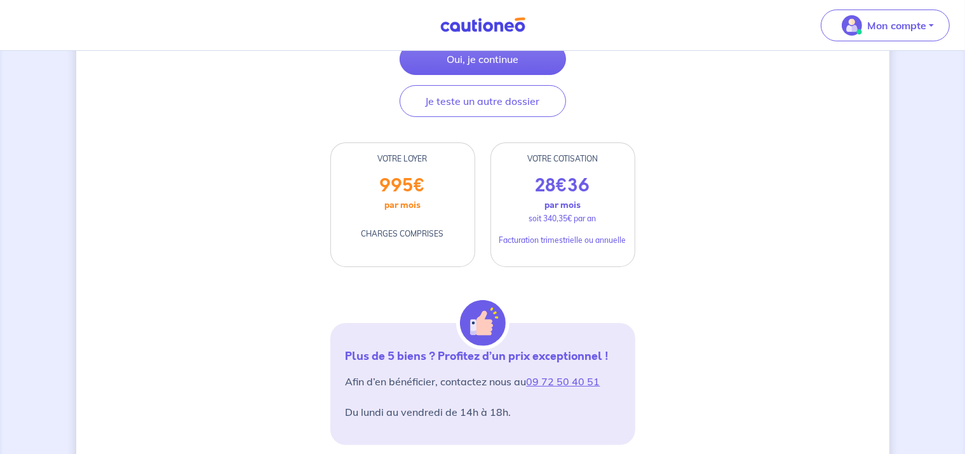
scroll to position [193, 0]
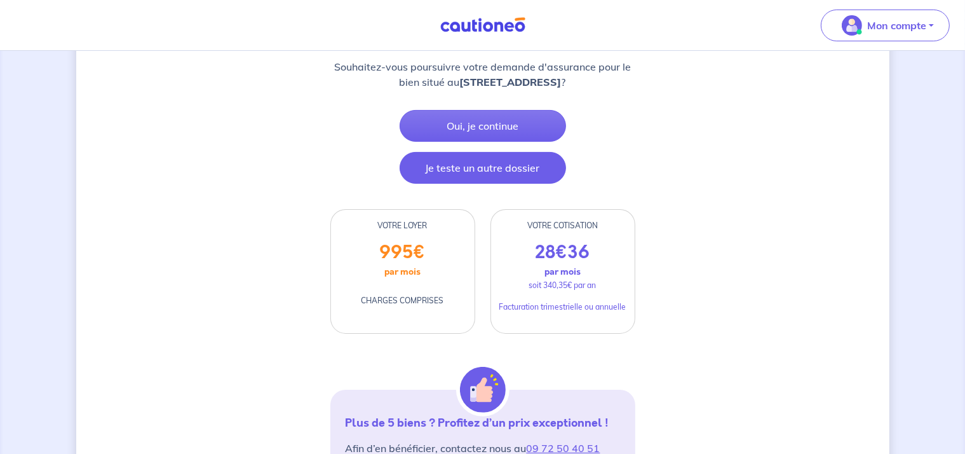
click at [514, 164] on button "Je teste un autre dossier" at bounding box center [483, 168] width 167 height 32
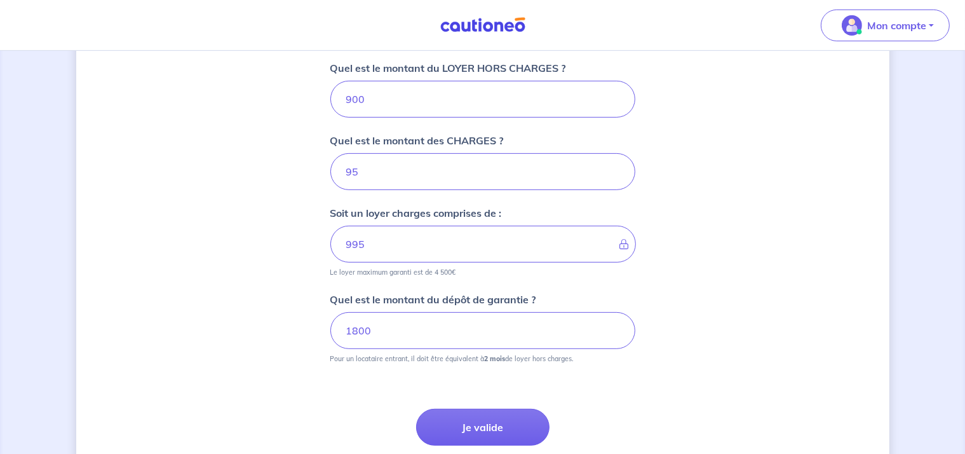
scroll to position [610, 0]
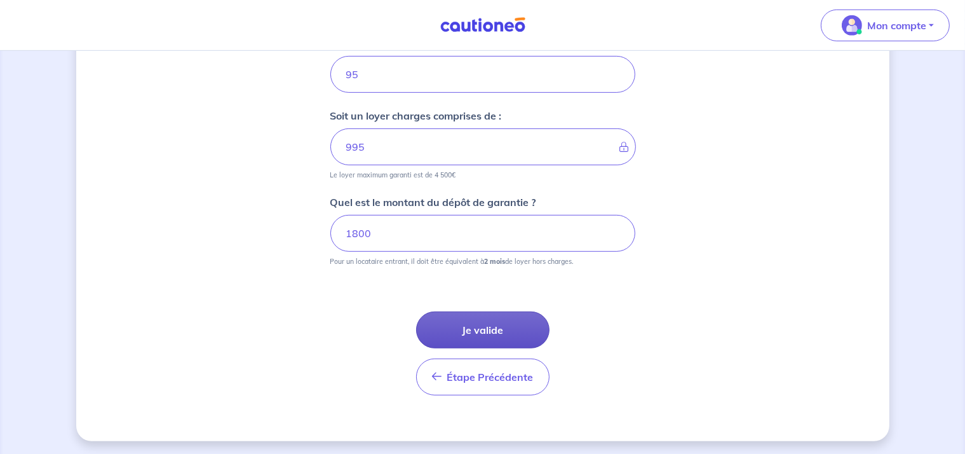
click at [482, 329] on button "Je valide" at bounding box center [482, 329] width 133 height 37
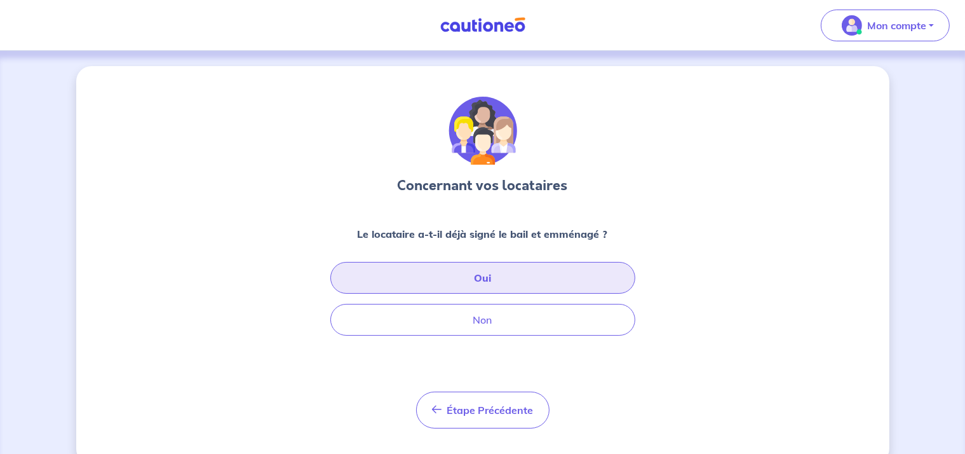
click at [483, 287] on button "Oui" at bounding box center [483, 278] width 305 height 32
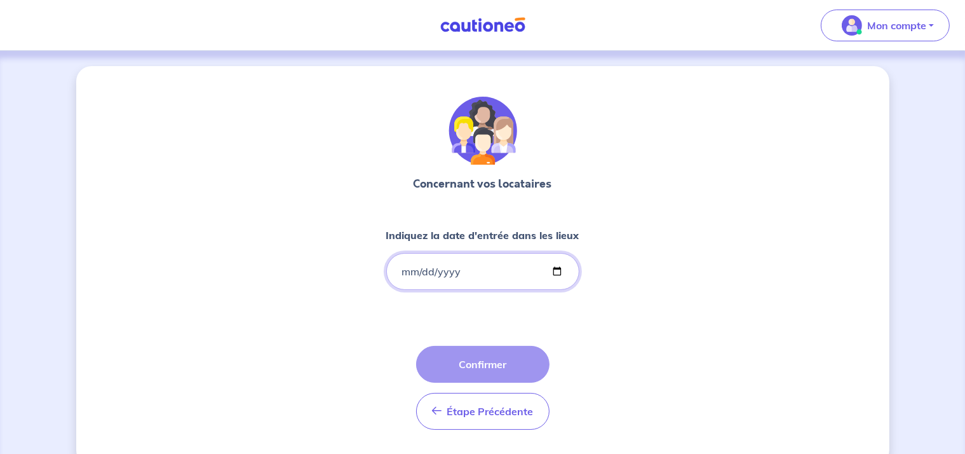
click at [553, 271] on input "Indiquez la date d'entrée dans les lieux" at bounding box center [482, 271] width 193 height 37
type input "2025-09-10"
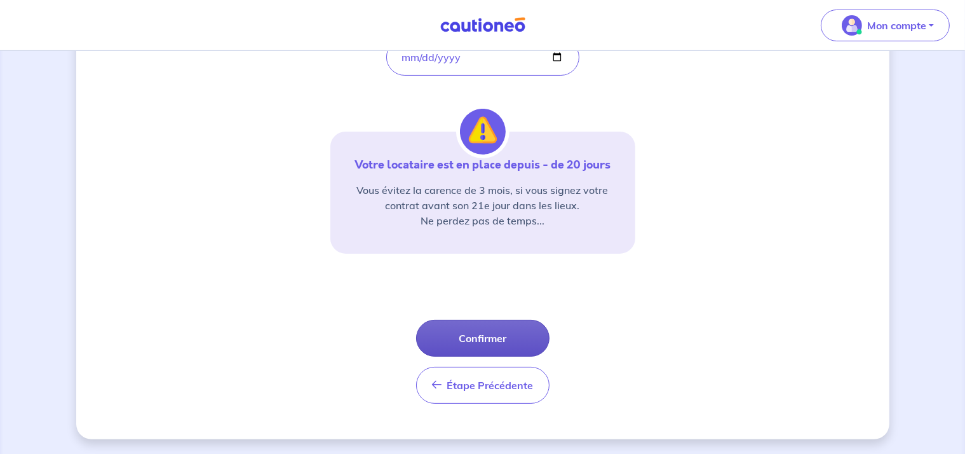
click at [498, 341] on button "Confirmer" at bounding box center [482, 338] width 133 height 37
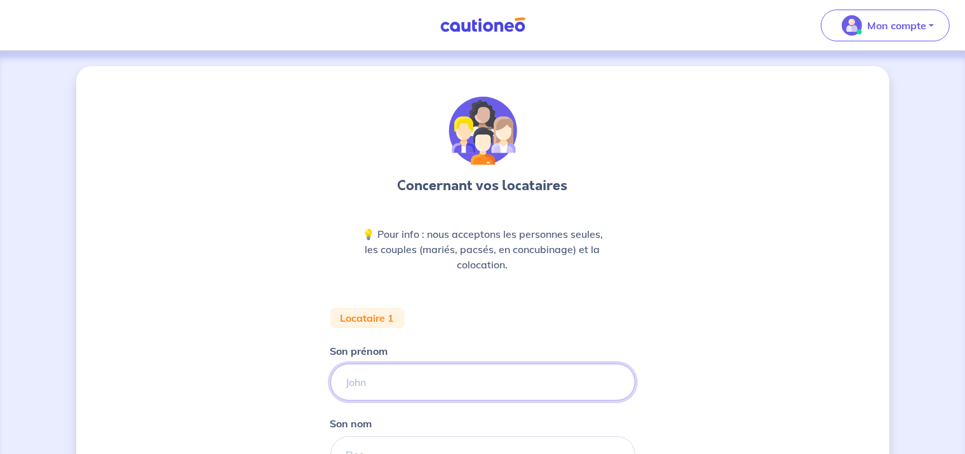
drag, startPoint x: 400, startPoint y: 388, endPoint x: 400, endPoint y: 381, distance: 7.0
click at [399, 388] on input "Son prénom" at bounding box center [483, 382] width 305 height 37
type input "BILL"
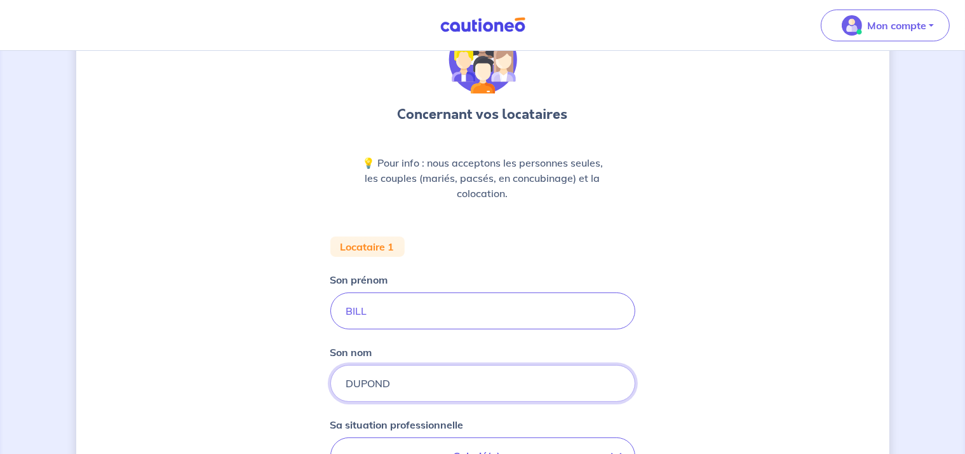
scroll to position [198, 0]
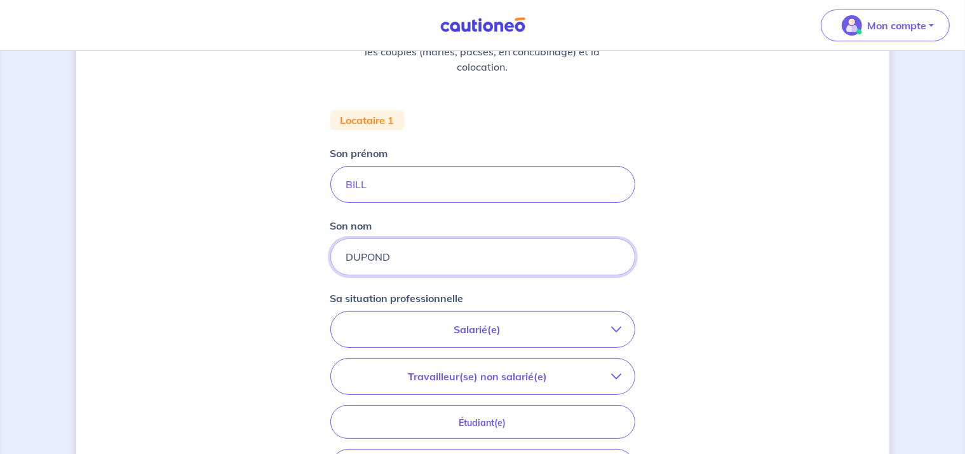
type input "DUPOND"
click at [500, 324] on p "Salarié(e)" at bounding box center [478, 329] width 268 height 15
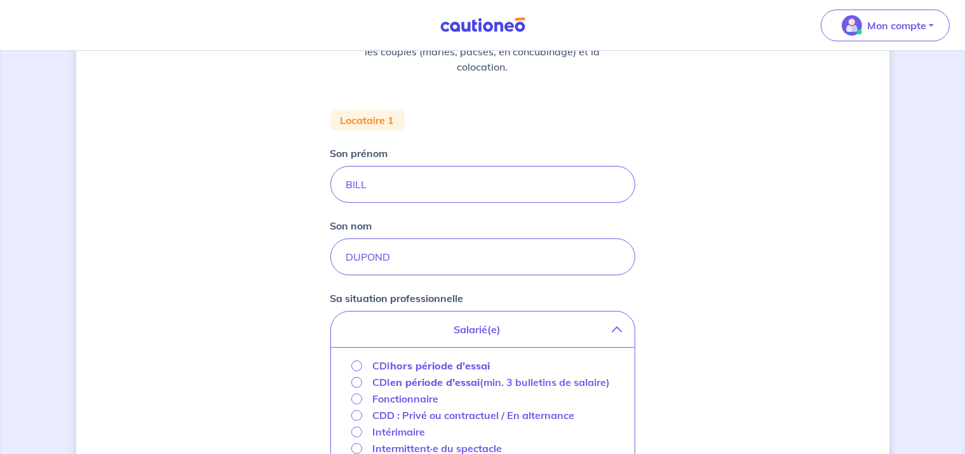
click at [374, 365] on p "CDI hors période d'essai" at bounding box center [431, 365] width 118 height 15
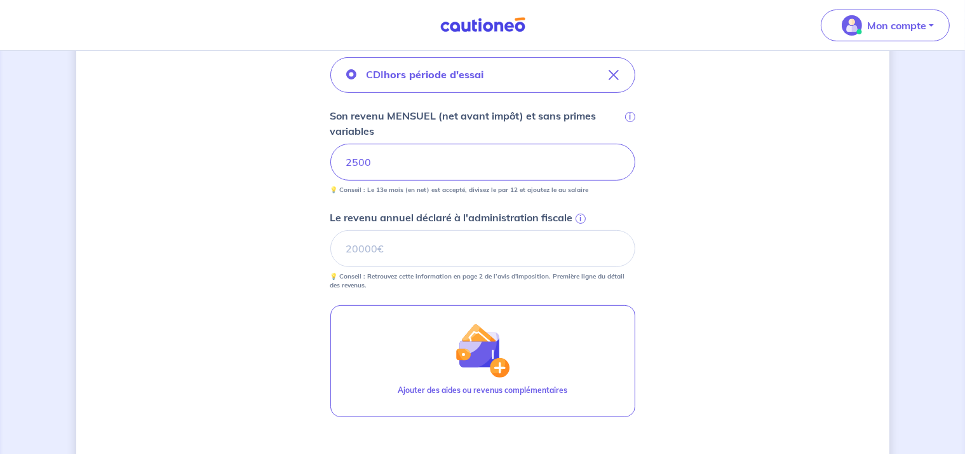
scroll to position [515, 0]
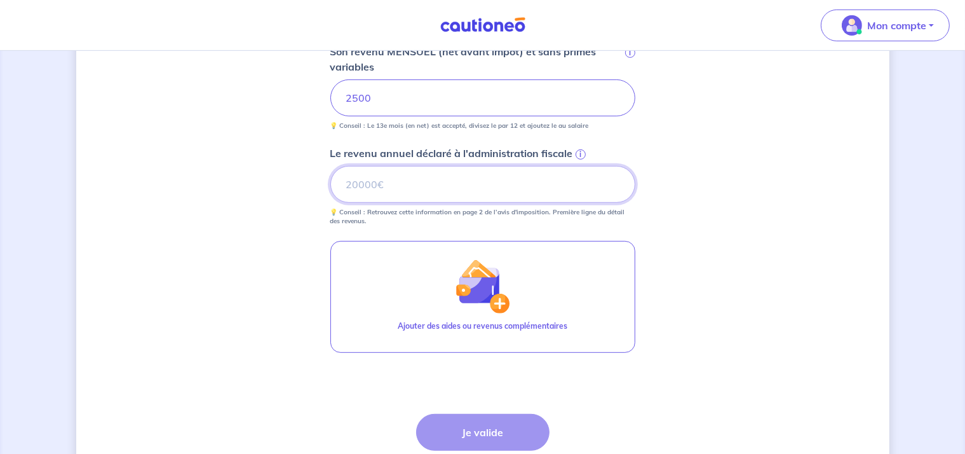
click at [399, 184] on input "Le revenu annuel déclaré à l'administration fiscale i" at bounding box center [483, 184] width 305 height 37
type input "30000"
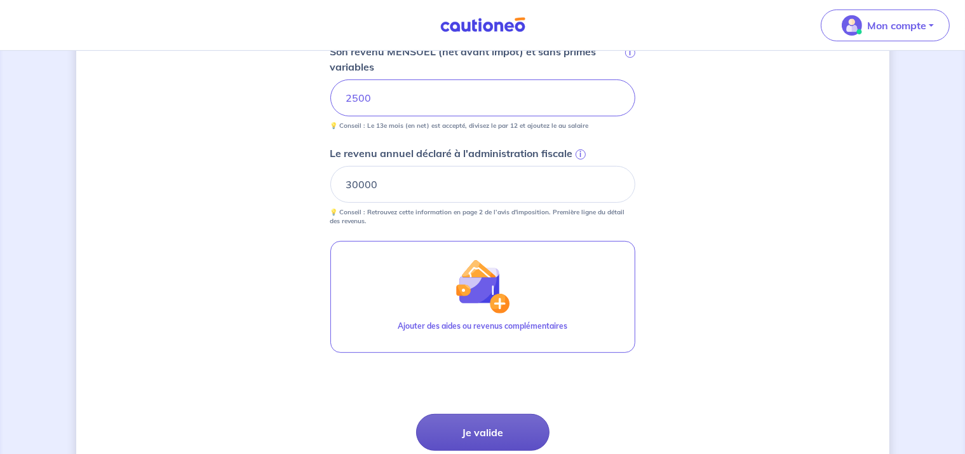
click at [479, 433] on button "Je valide" at bounding box center [482, 432] width 133 height 37
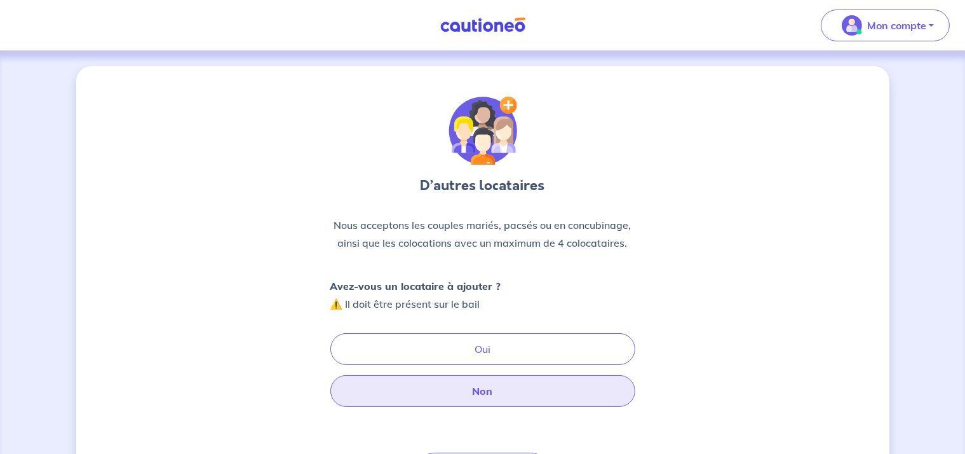
click at [488, 388] on button "Non" at bounding box center [483, 391] width 305 height 32
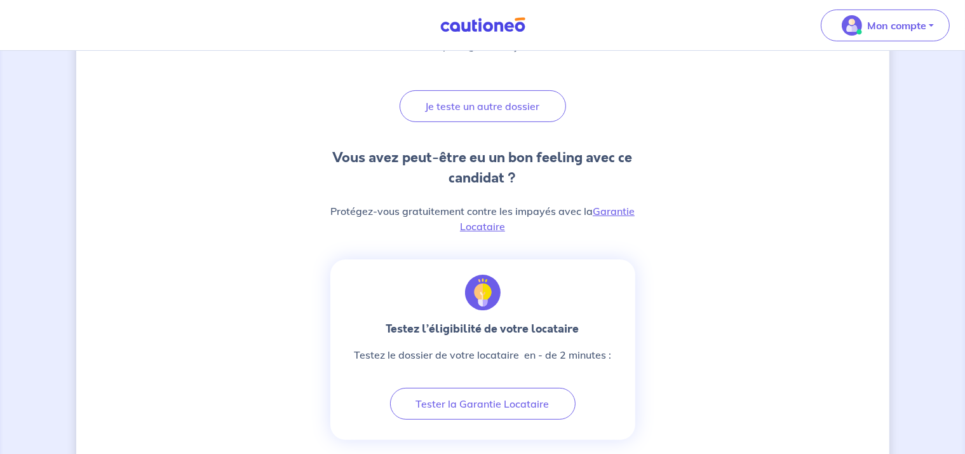
scroll to position [254, 0]
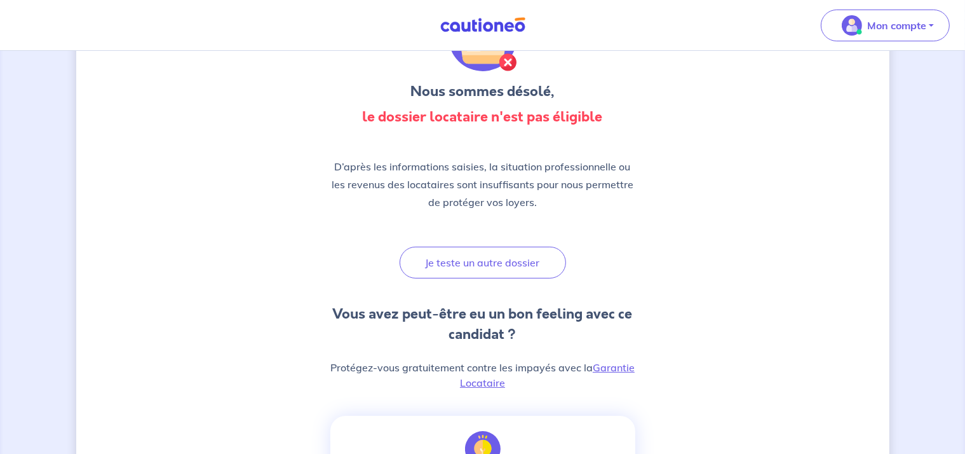
scroll to position [191, 0]
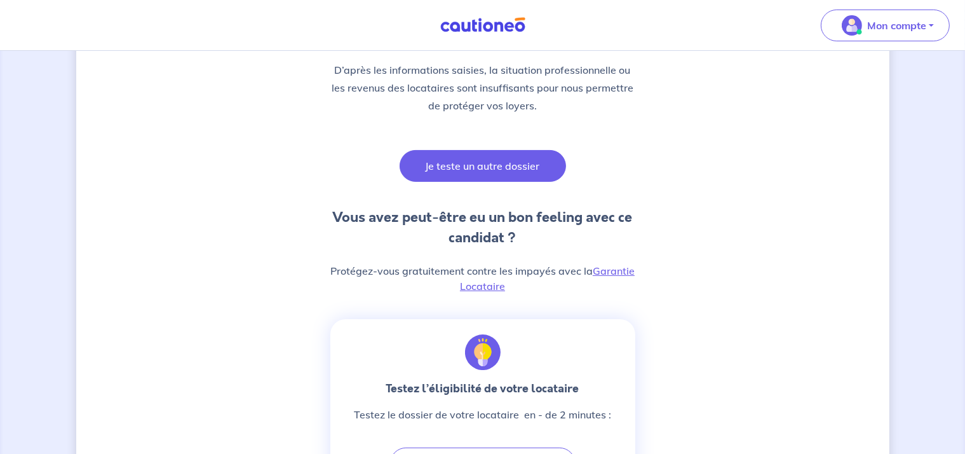
click at [465, 167] on button "Je teste un autre dossier" at bounding box center [483, 166] width 167 height 32
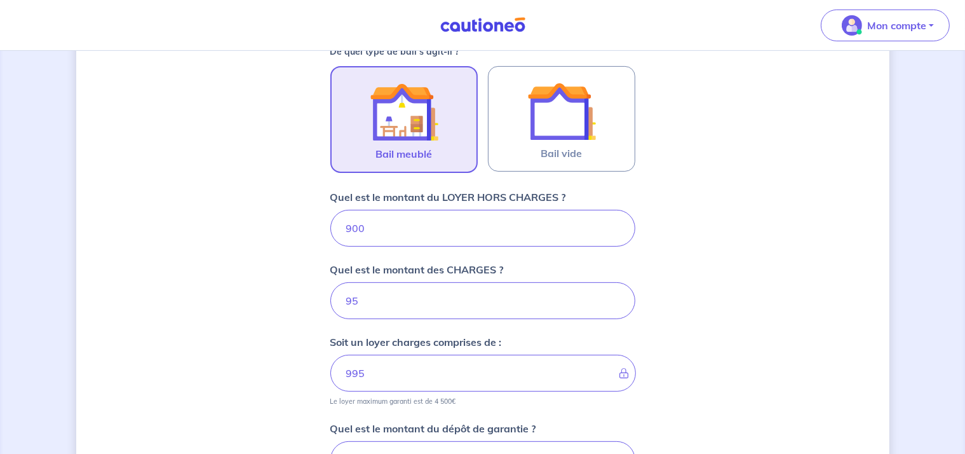
scroll to position [610, 0]
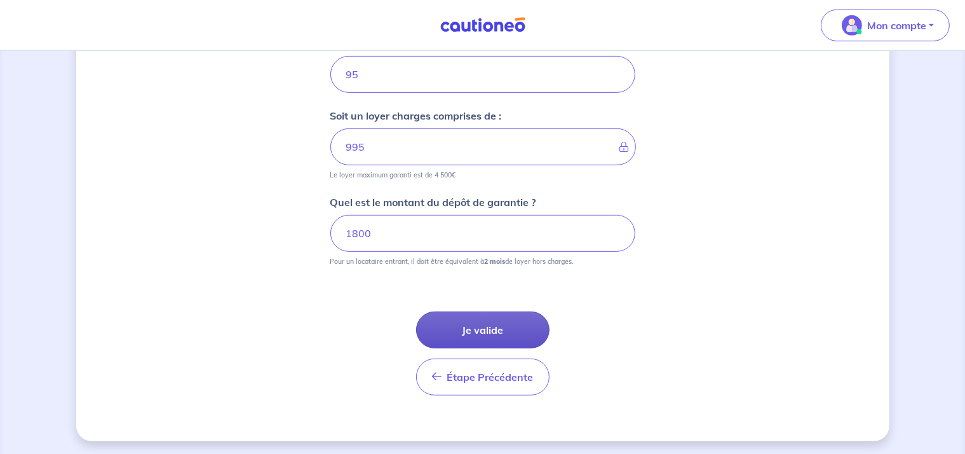
click at [482, 334] on button "Je valide" at bounding box center [482, 329] width 133 height 37
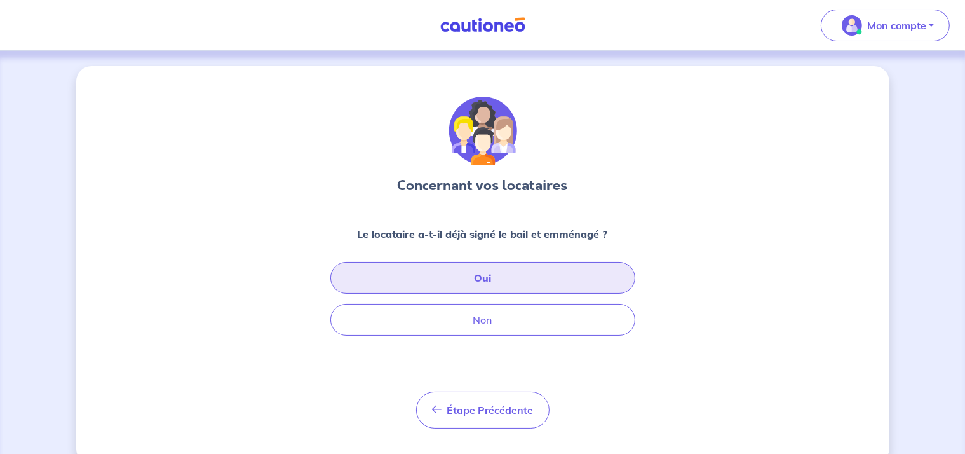
click at [490, 282] on button "Oui" at bounding box center [483, 278] width 305 height 32
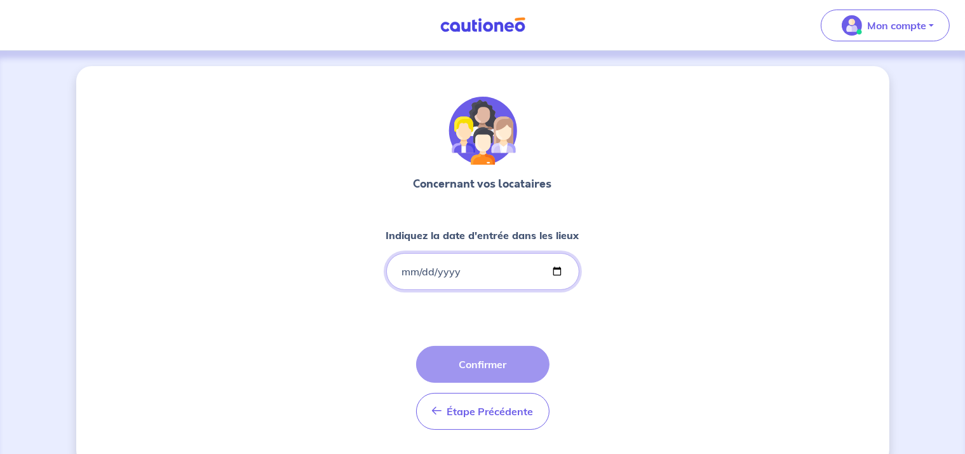
click at [453, 269] on input "Indiquez la date d'entrée dans les lieux" at bounding box center [482, 271] width 193 height 37
click at [561, 270] on input "Indiquez la date d'entrée dans les lieux" at bounding box center [482, 271] width 193 height 37
type input "2025-09-10"
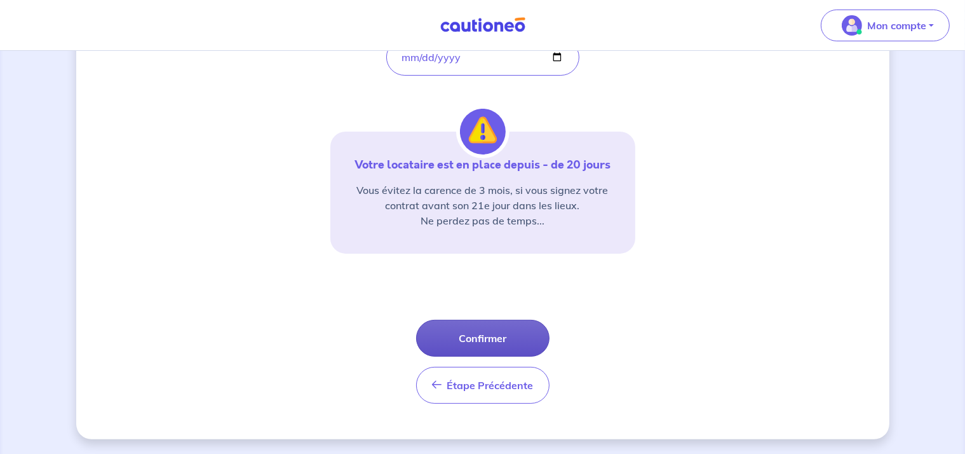
click at [483, 330] on button "Confirmer" at bounding box center [482, 338] width 133 height 37
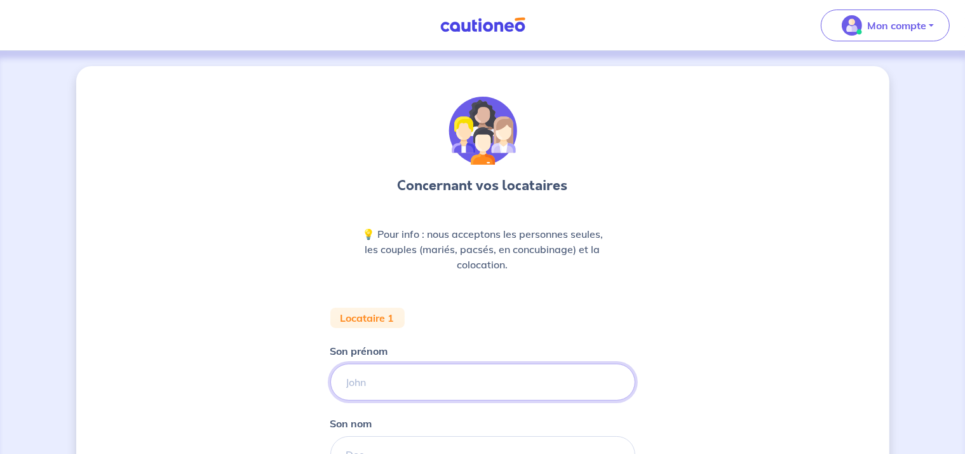
click at [381, 379] on input "Son prénom" at bounding box center [483, 382] width 305 height 37
type input "BILL"
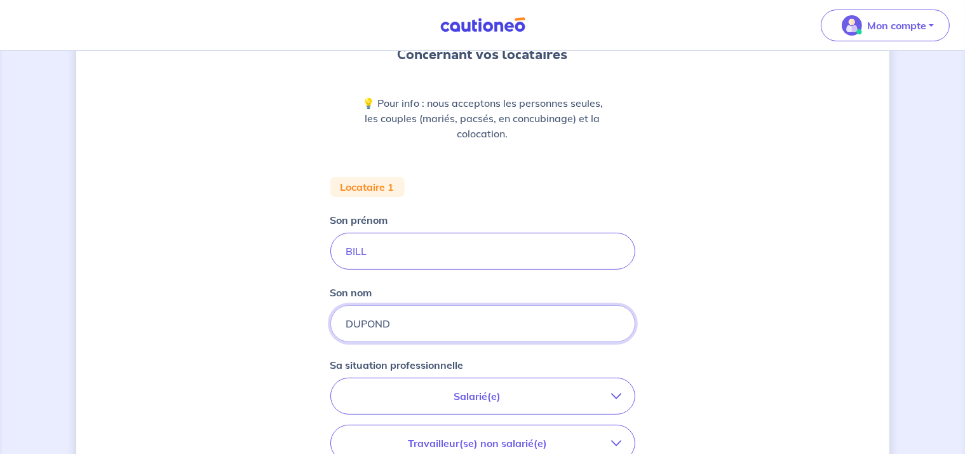
scroll to position [325, 0]
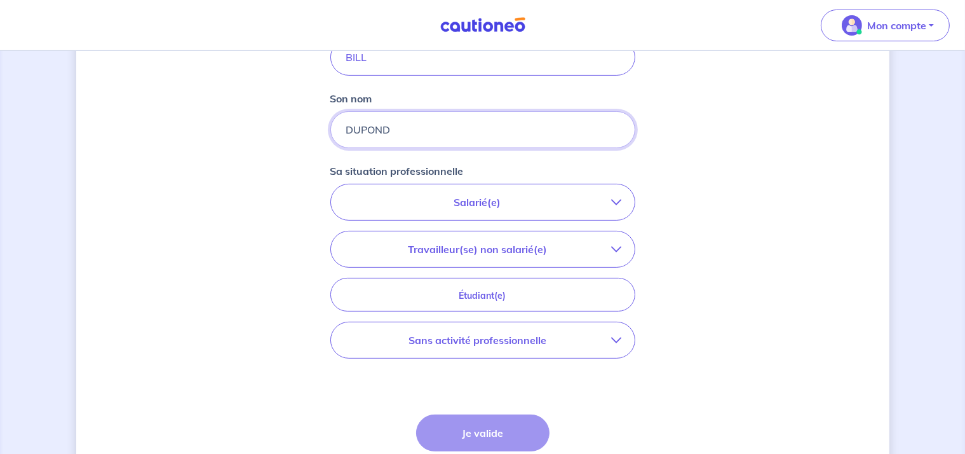
type input "DUPOND"
click at [507, 200] on p "Salarié(e)" at bounding box center [478, 201] width 268 height 15
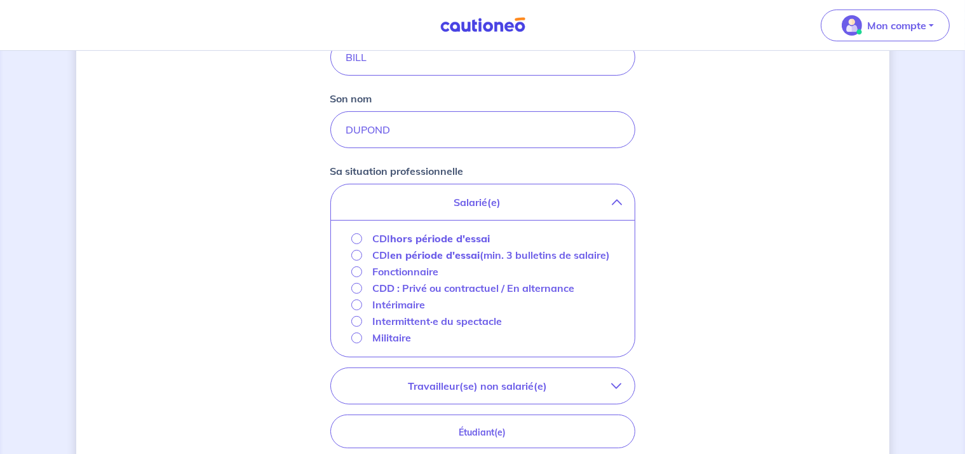
click at [427, 238] on strong "hors période d'essai" at bounding box center [440, 238] width 100 height 13
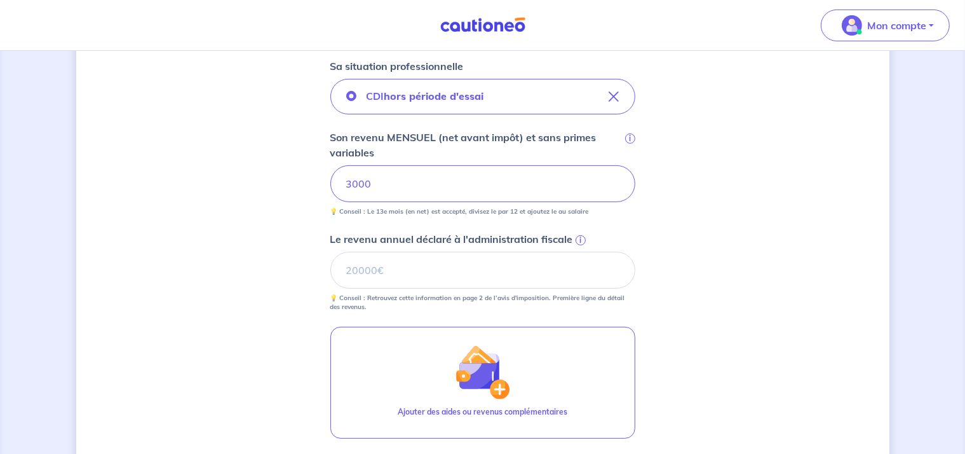
scroll to position [452, 0]
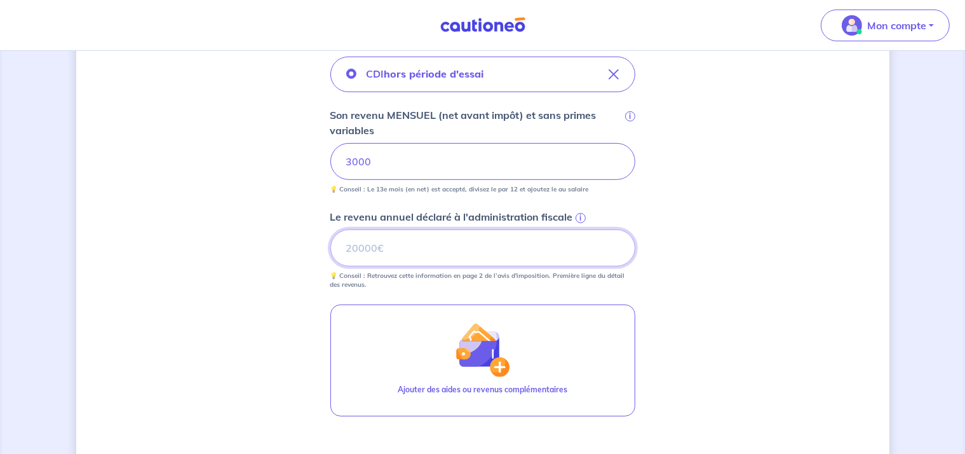
click at [399, 245] on input "Le revenu annuel déclaré à l'administration fiscale i" at bounding box center [483, 247] width 305 height 37
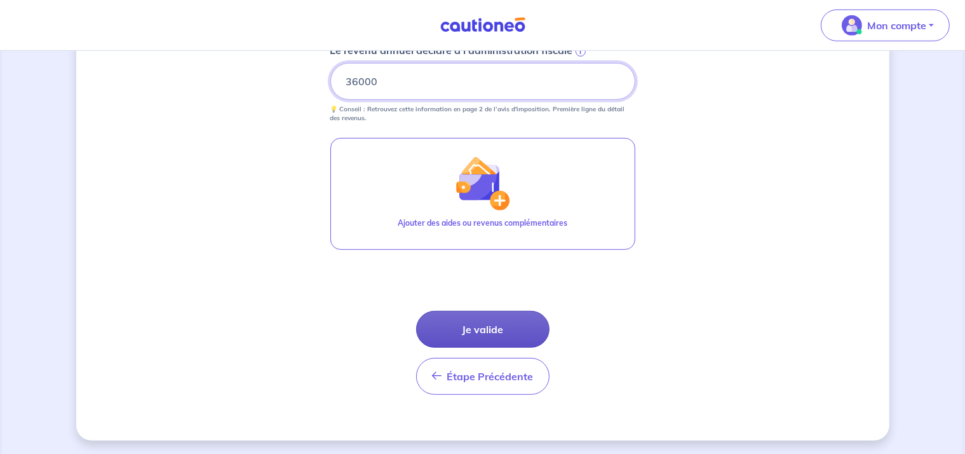
type input "36000"
click at [499, 328] on button "Je valide" at bounding box center [482, 329] width 133 height 37
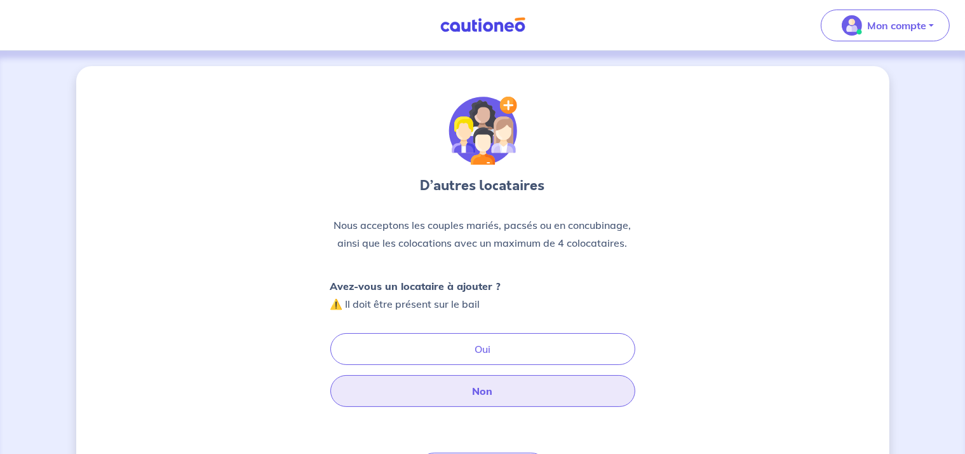
click at [482, 388] on button "Non" at bounding box center [483, 391] width 305 height 32
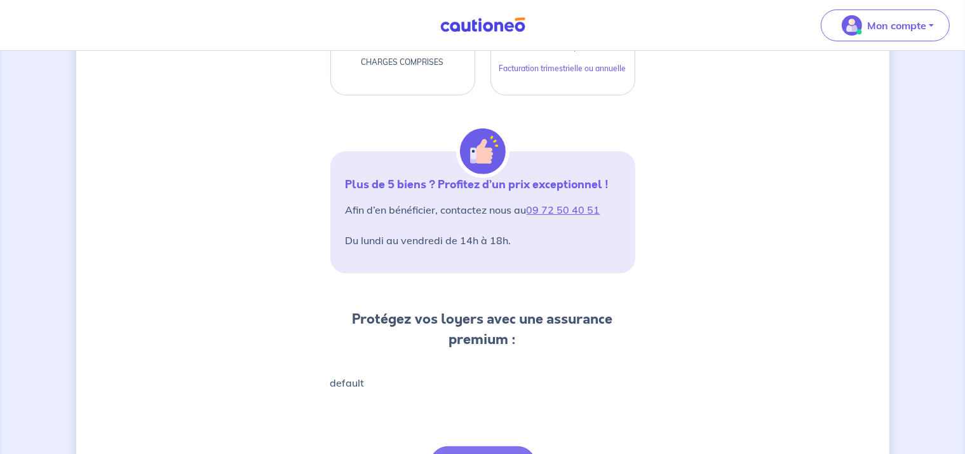
scroll to position [510, 0]
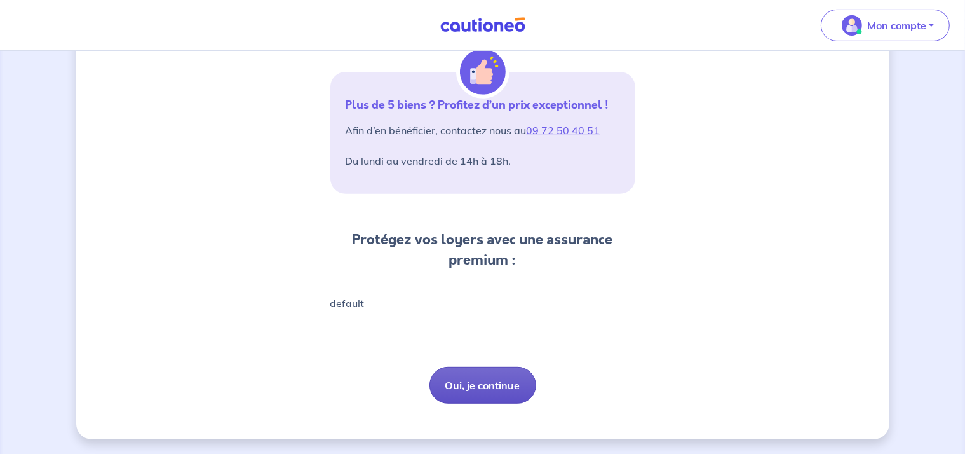
click at [480, 387] on button "Oui, je continue" at bounding box center [483, 385] width 107 height 37
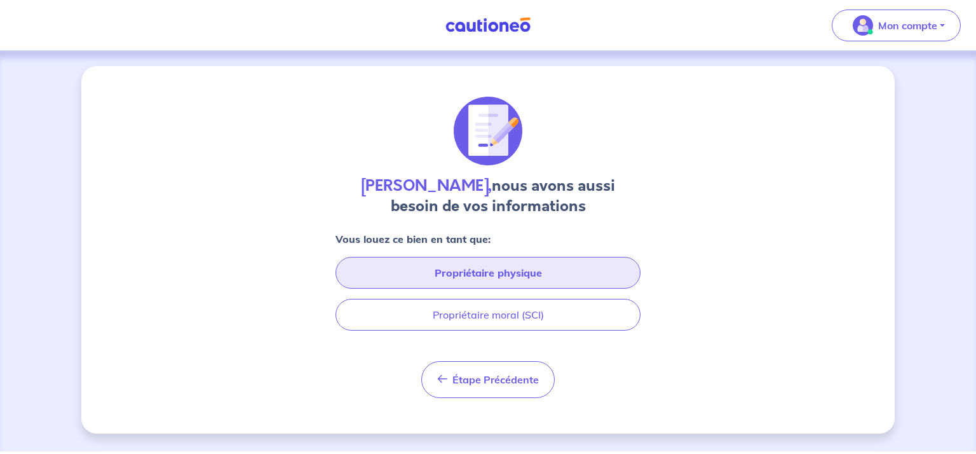
click at [482, 275] on button "Propriétaire physique" at bounding box center [488, 273] width 305 height 32
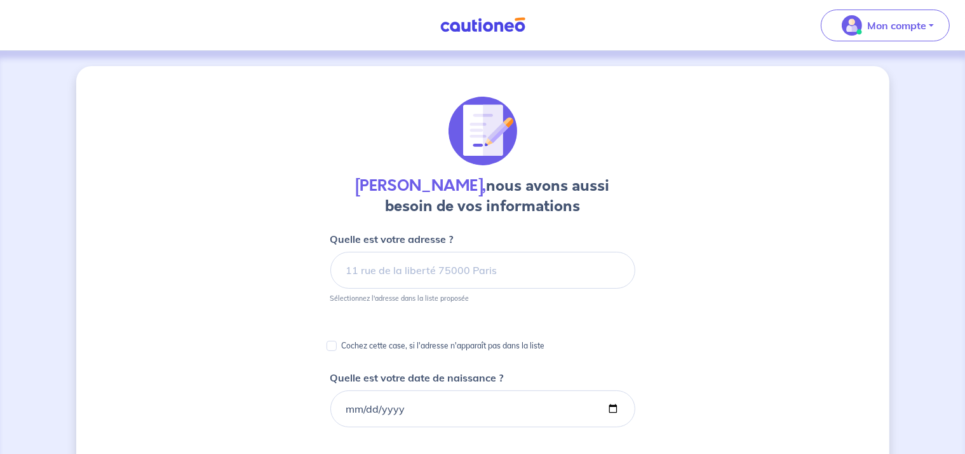
click at [497, 31] on img at bounding box center [482, 25] width 95 height 16
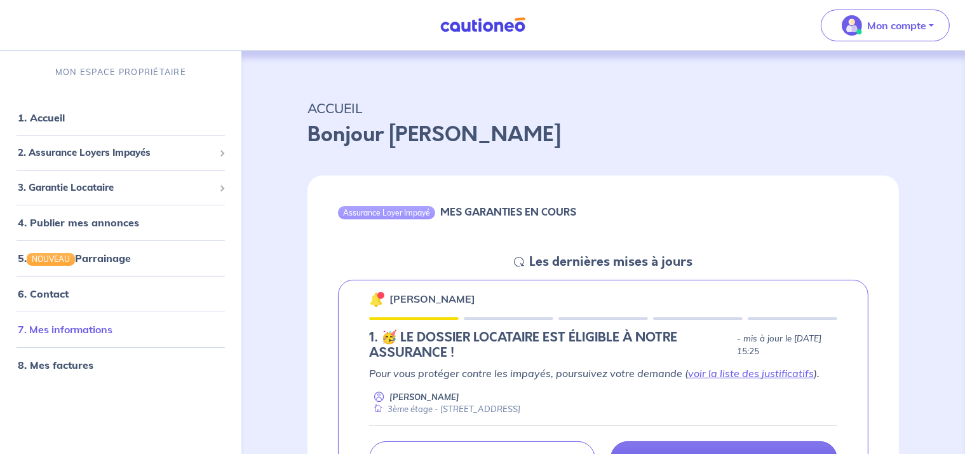
click at [64, 326] on link "7. Mes informations" at bounding box center [65, 329] width 95 height 13
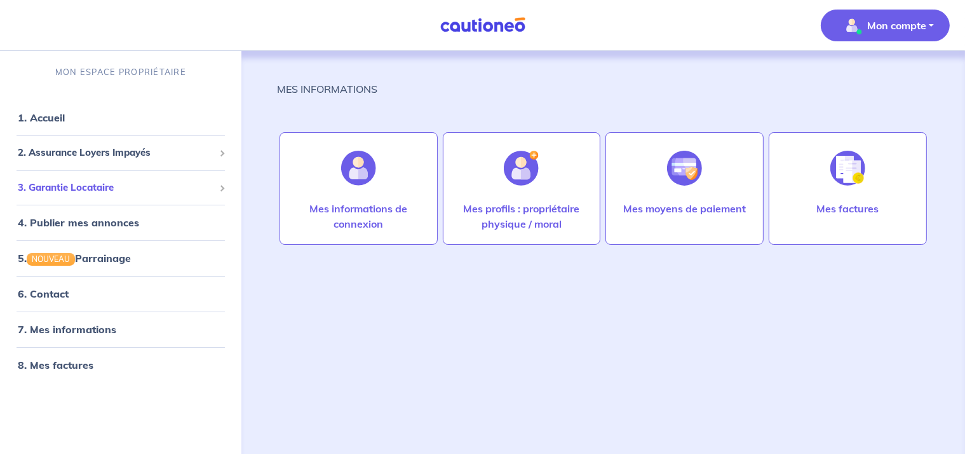
click at [222, 188] on span at bounding box center [221, 188] width 6 height 6
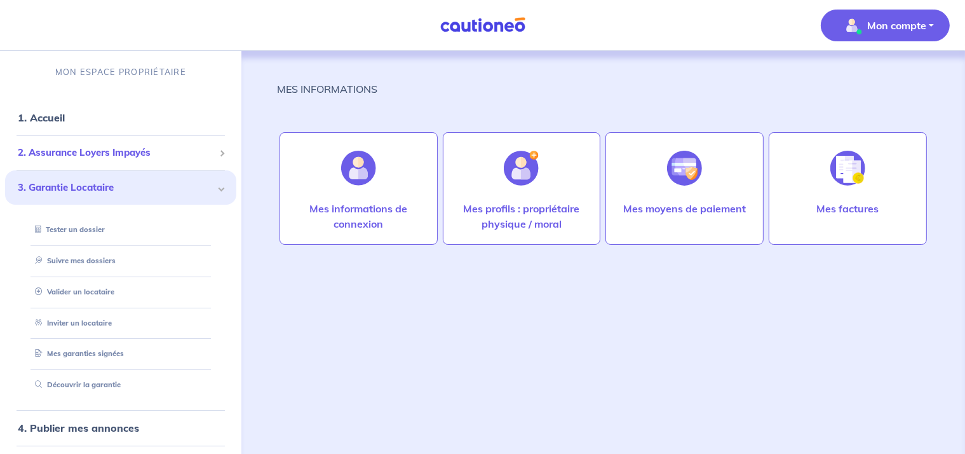
click at [142, 152] on span "2. Assurance Loyers Impayés" at bounding box center [116, 153] width 196 height 15
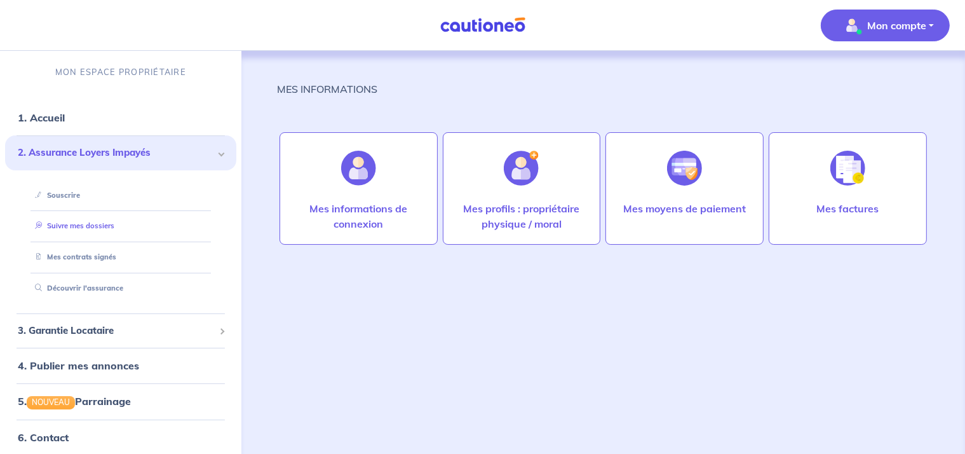
click at [74, 224] on link "Suivre mes dossiers" at bounding box center [72, 225] width 85 height 9
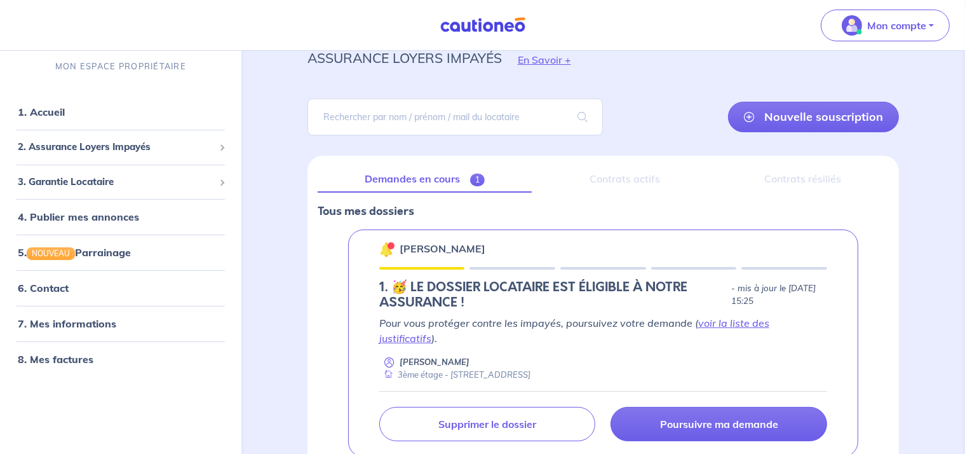
scroll to position [118, 0]
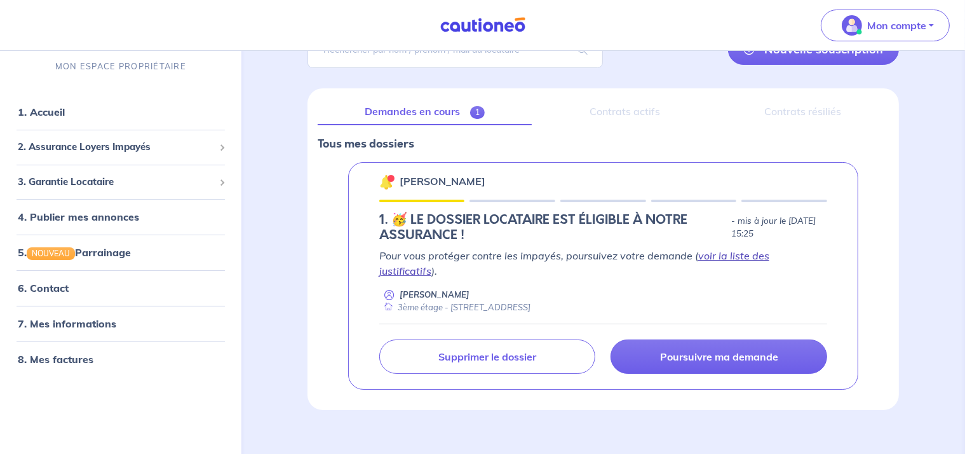
click at [740, 254] on link "voir la liste des justificatifs" at bounding box center [574, 263] width 390 height 28
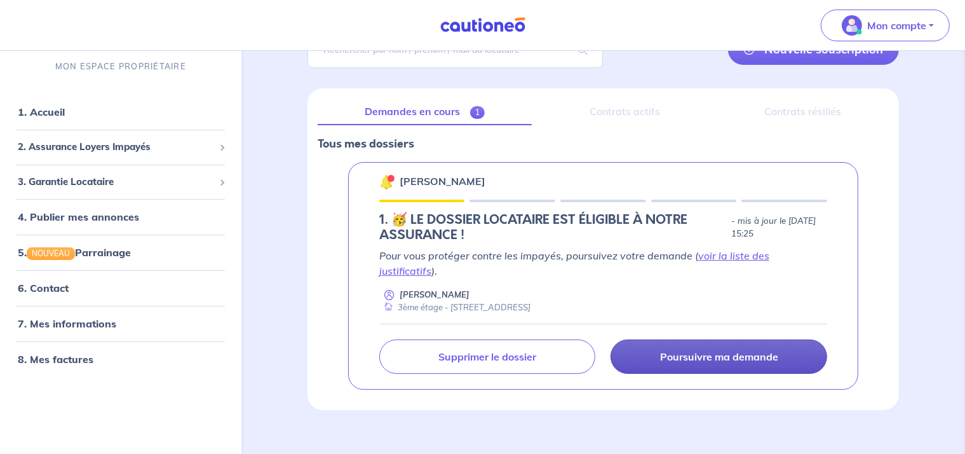
click at [749, 348] on link "Poursuivre ma demande" at bounding box center [719, 356] width 217 height 34
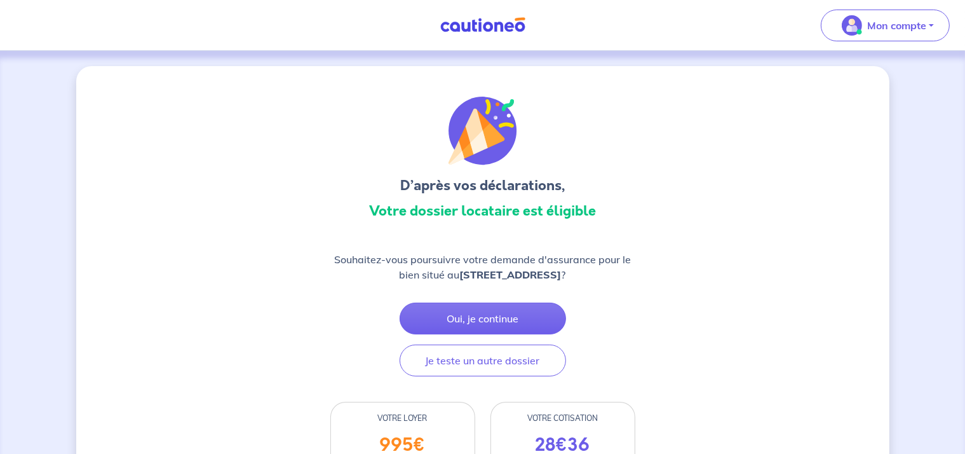
click at [465, 20] on img at bounding box center [482, 25] width 95 height 16
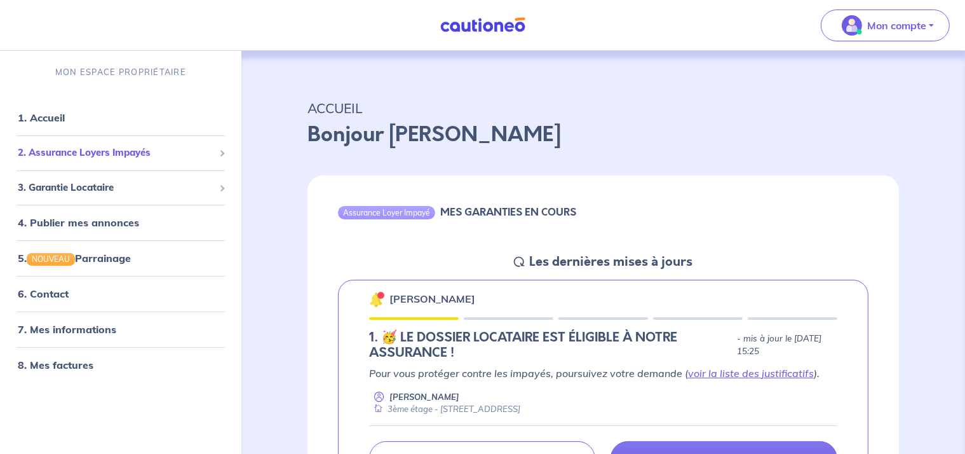
click at [76, 150] on span "2. Assurance Loyers Impayés" at bounding box center [116, 153] width 196 height 15
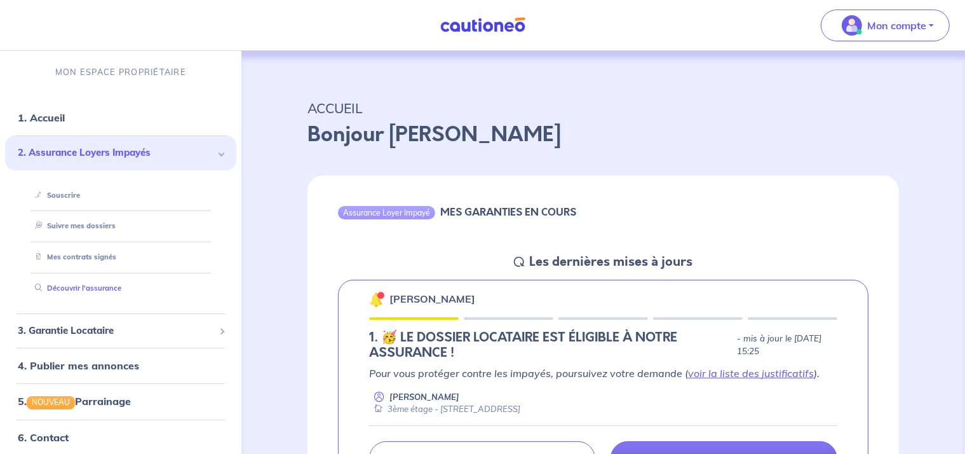
click at [93, 285] on link "Découvrir l'assurance" at bounding box center [76, 287] width 92 height 9
click at [505, 25] on img at bounding box center [482, 25] width 95 height 16
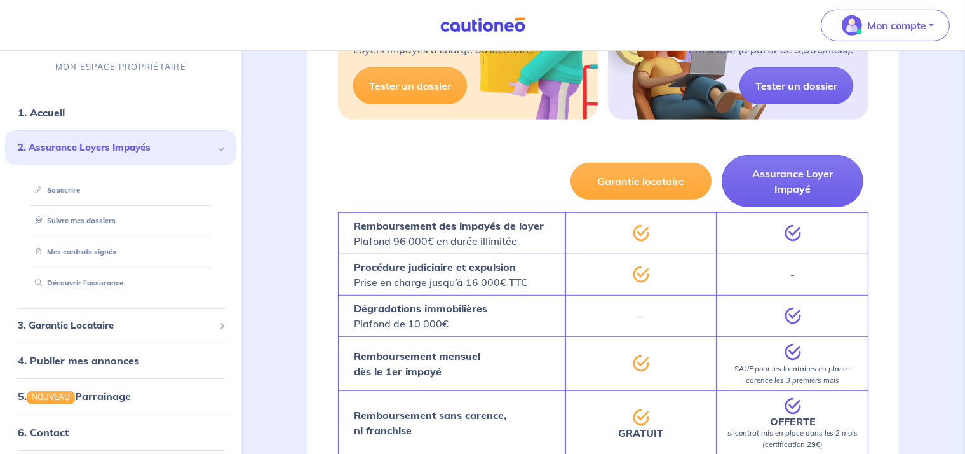
scroll to position [763, 0]
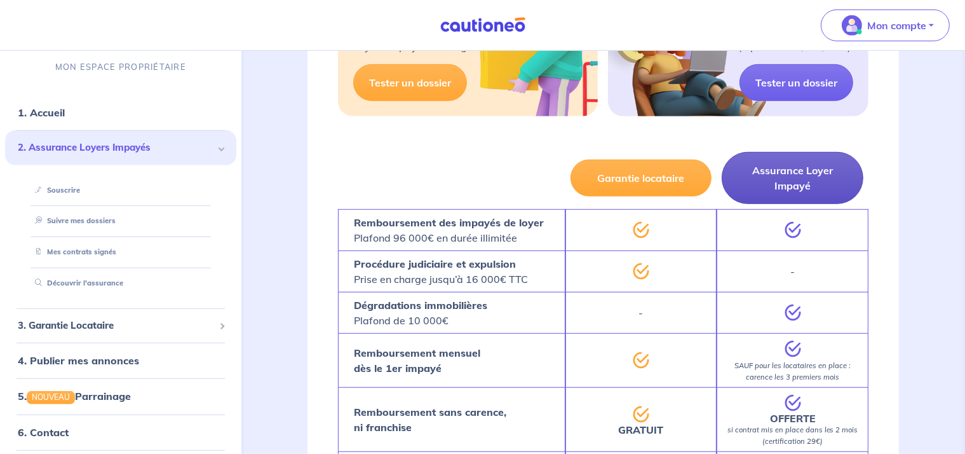
click at [784, 188] on button "Assurance Loyer Impayé" at bounding box center [793, 178] width 142 height 52
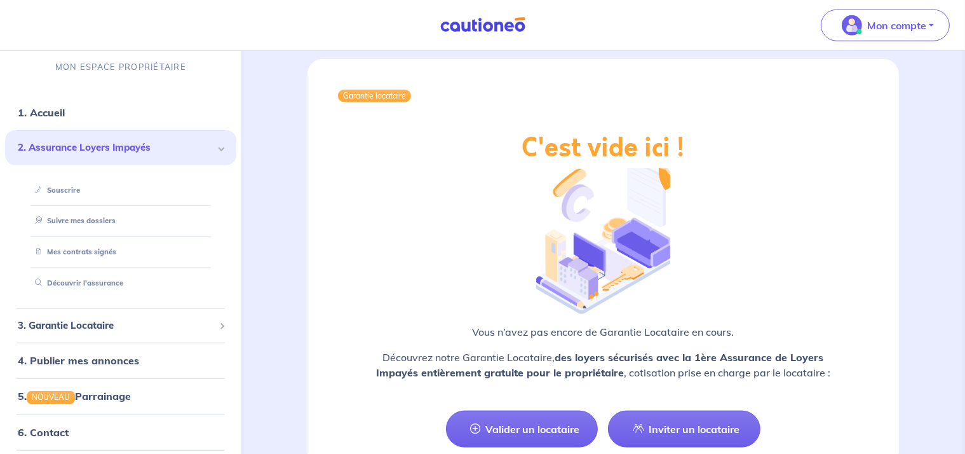
scroll to position [1492, 0]
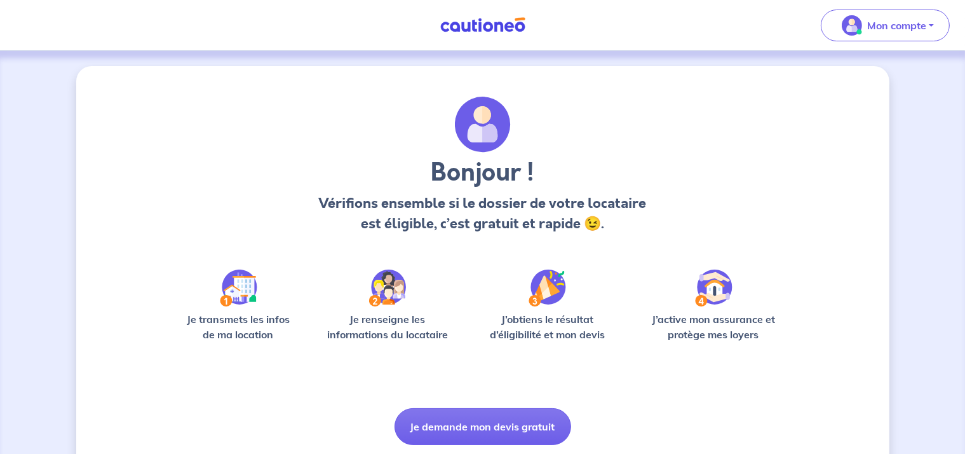
click at [474, 30] on img at bounding box center [482, 25] width 95 height 16
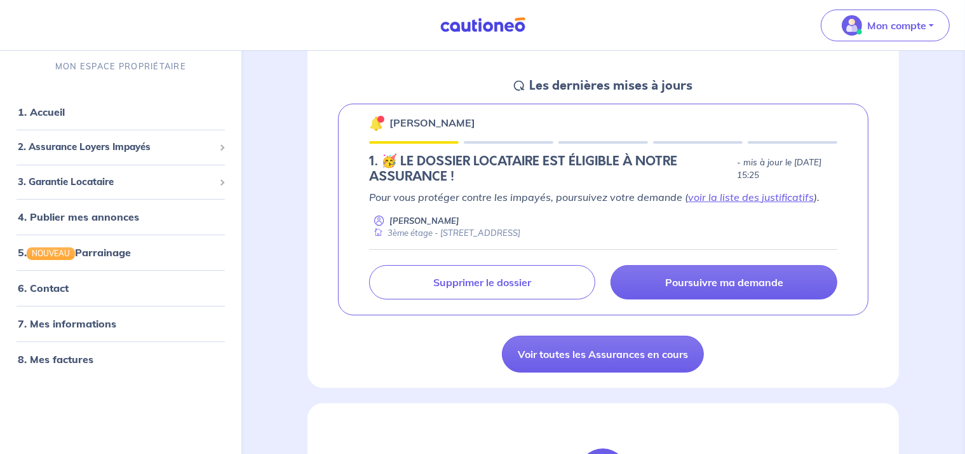
scroll to position [191, 0]
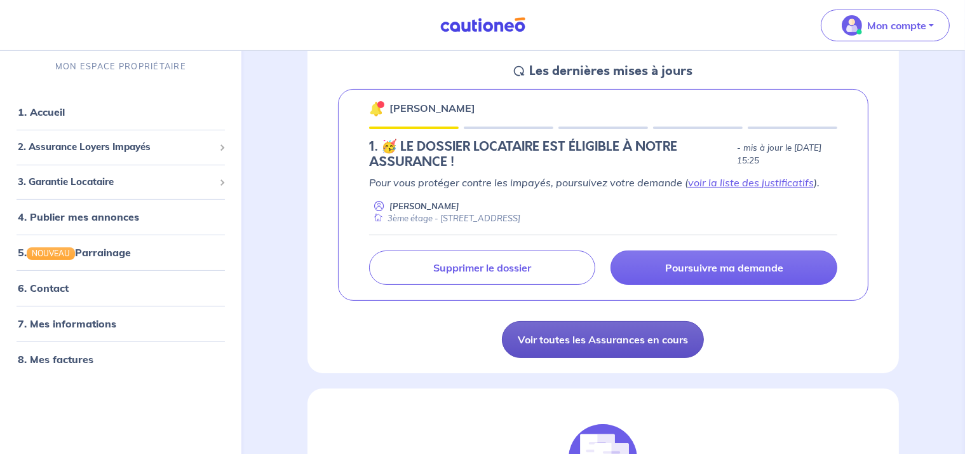
click at [645, 339] on link "Voir toutes les Assurances en cours" at bounding box center [603, 339] width 202 height 37
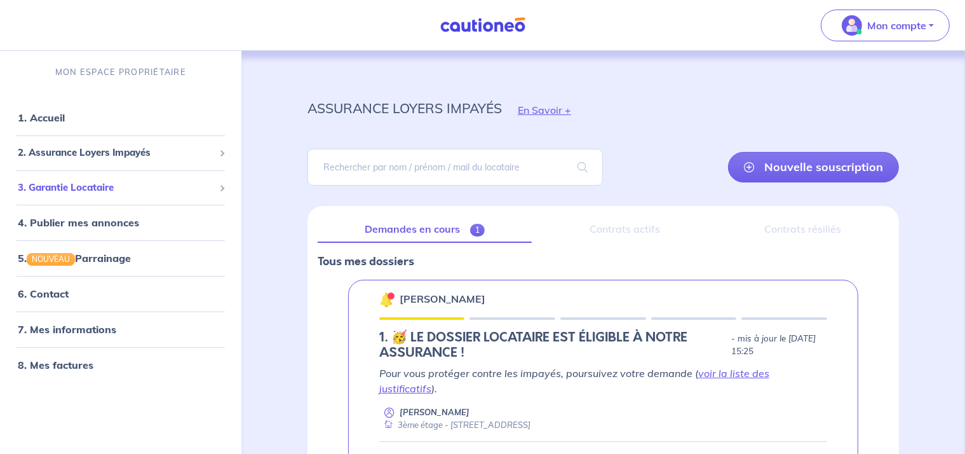
click at [93, 187] on span "3. Garantie Locataire" at bounding box center [116, 188] width 196 height 15
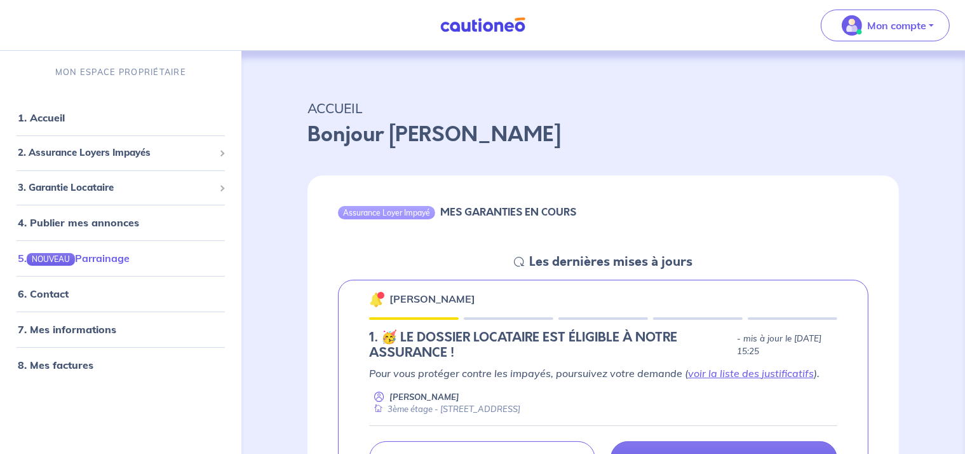
click at [109, 261] on link "5. NOUVEAU Parrainage" at bounding box center [74, 258] width 112 height 13
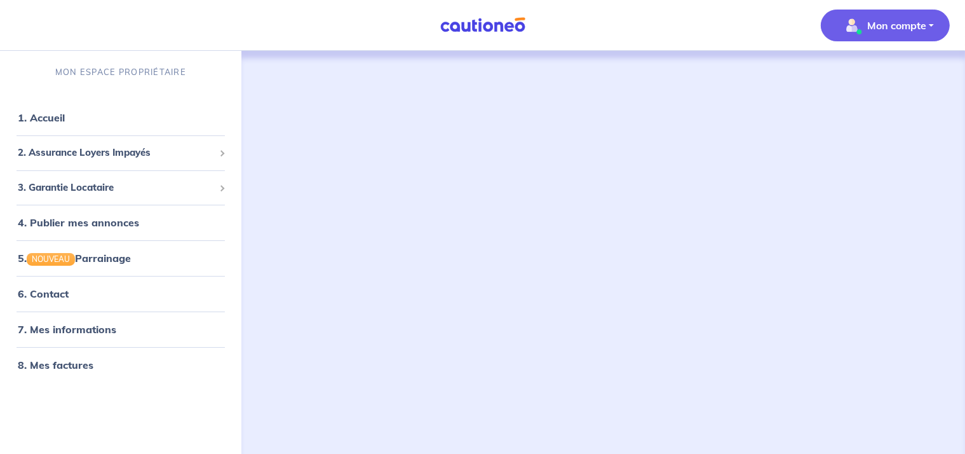
click at [912, 32] on span "Mon compte" at bounding box center [882, 25] width 90 height 20
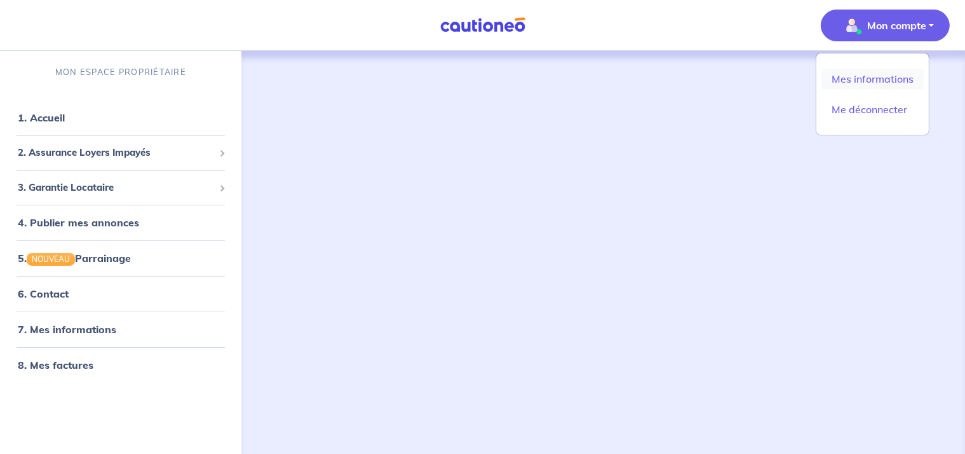
click at [904, 74] on link "Mes informations" at bounding box center [873, 79] width 102 height 20
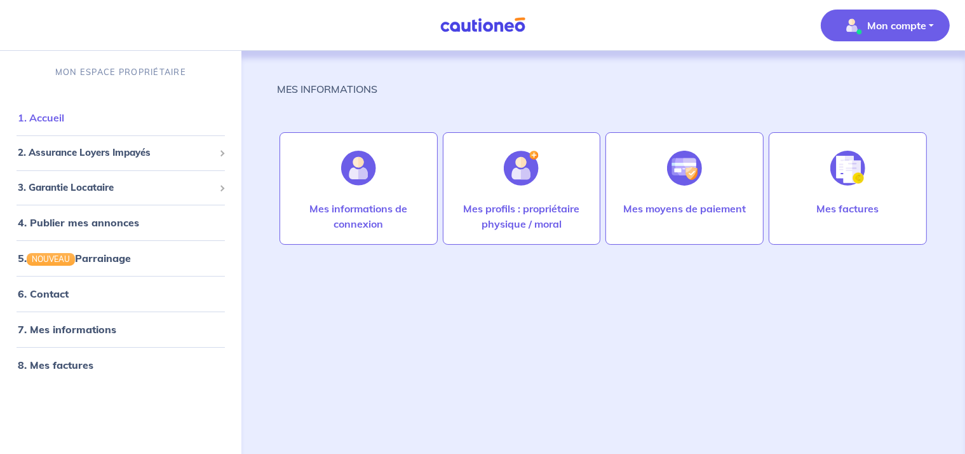
click at [64, 124] on link "1. Accueil" at bounding box center [41, 117] width 46 height 13
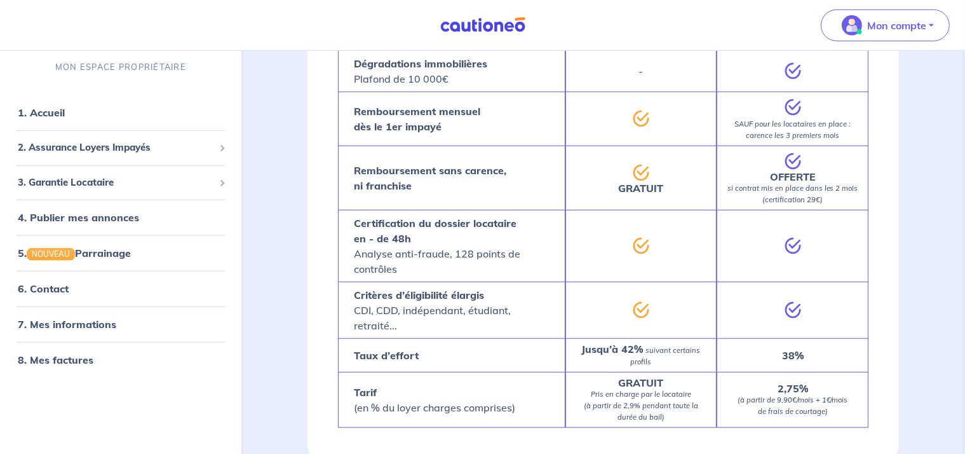
scroll to position [920, 0]
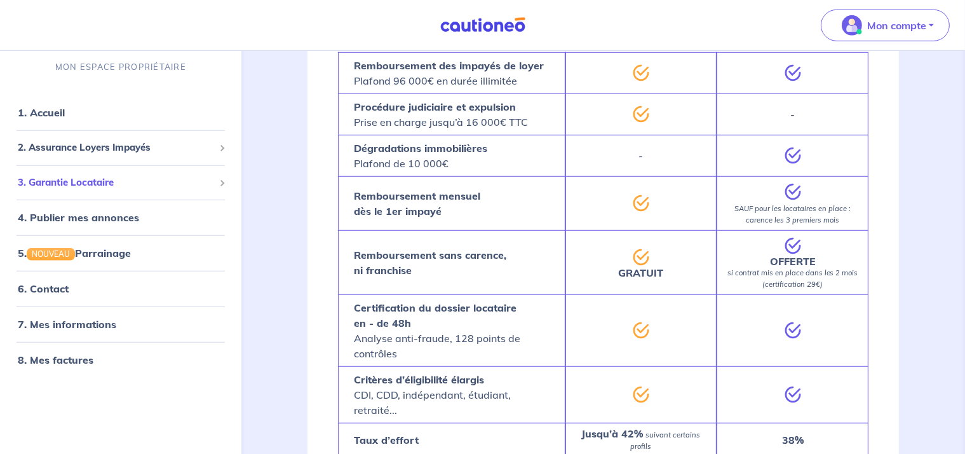
click at [221, 182] on span at bounding box center [221, 182] width 6 height 6
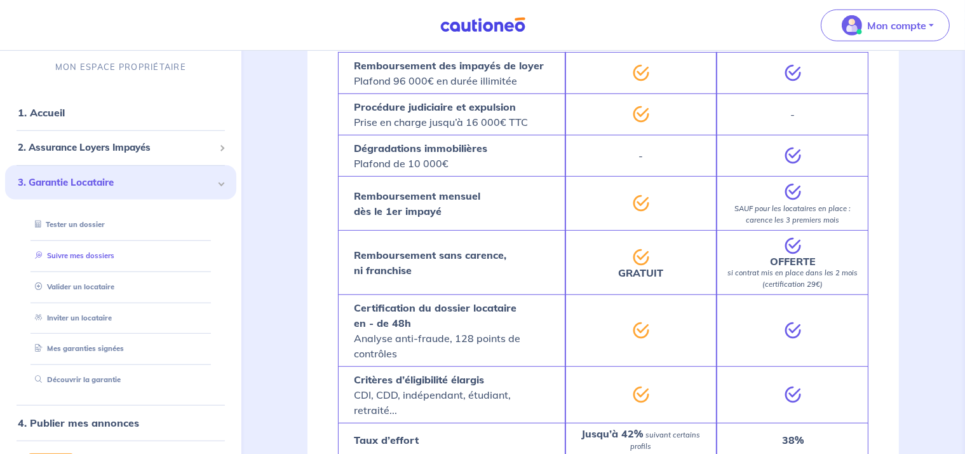
click at [78, 256] on link "Suivre mes dossiers" at bounding box center [72, 254] width 85 height 9
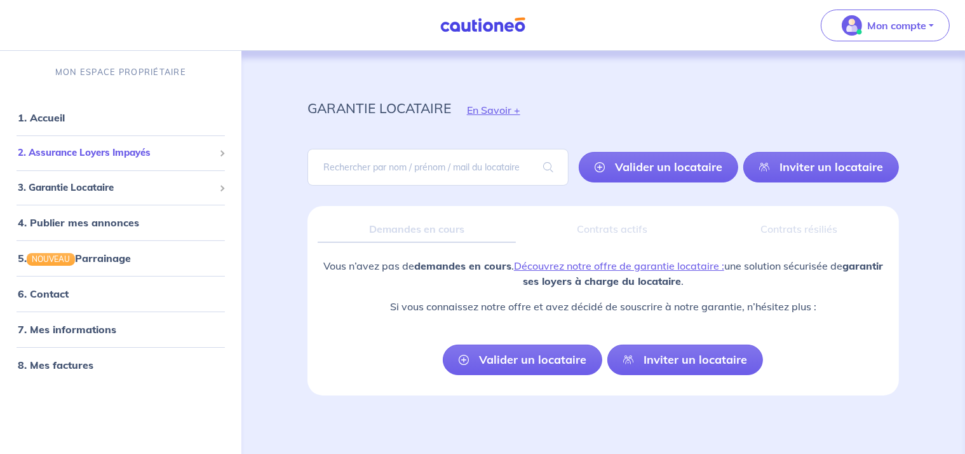
click at [148, 156] on span "2. Assurance Loyers Impayés" at bounding box center [116, 153] width 196 height 15
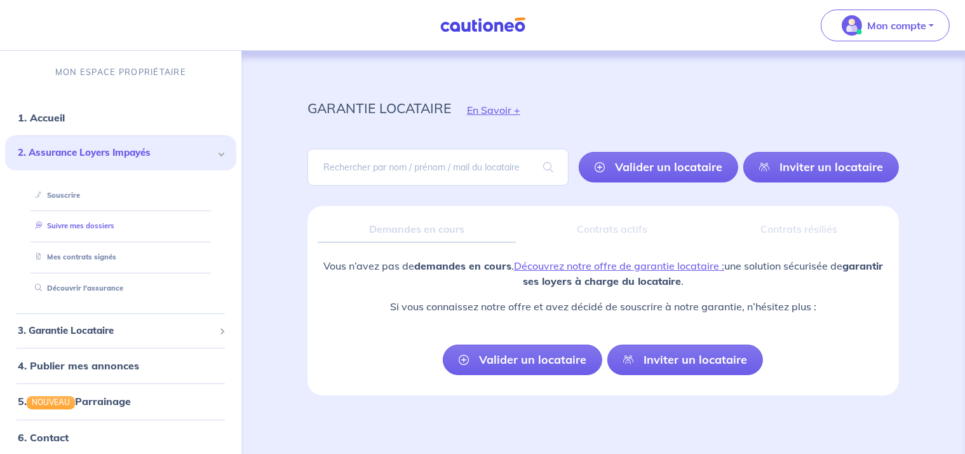
click at [78, 228] on link "Suivre mes dossiers" at bounding box center [72, 225] width 85 height 9
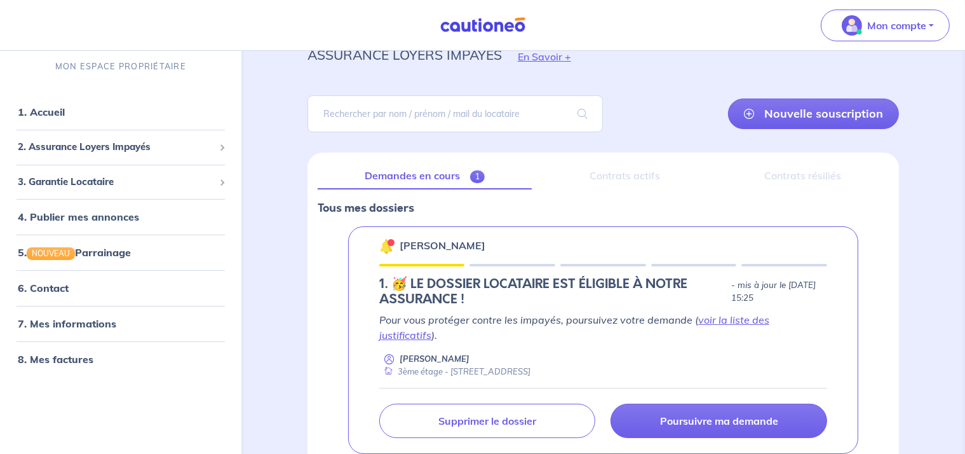
scroll to position [118, 0]
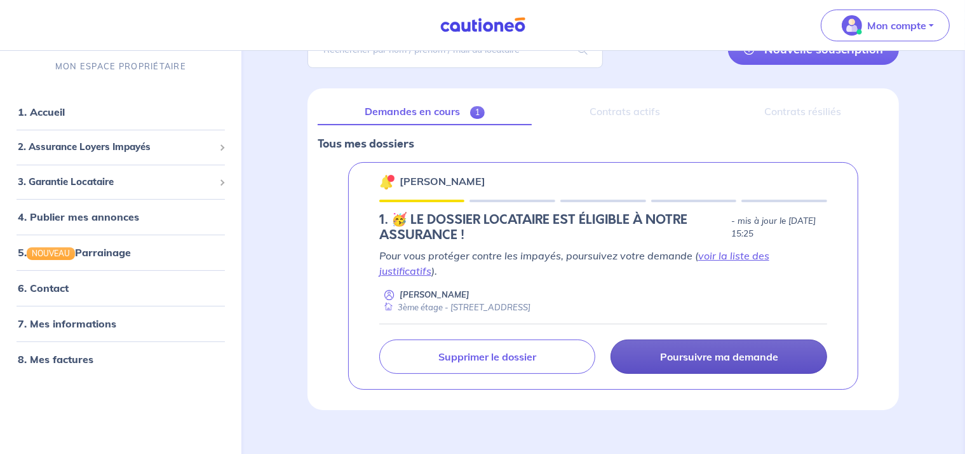
click at [676, 350] on p "Poursuivre ma demande" at bounding box center [719, 356] width 118 height 13
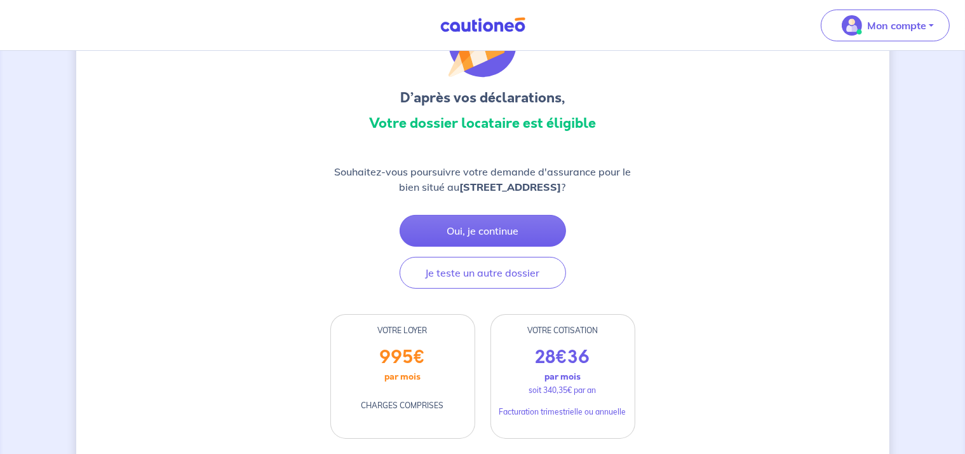
scroll to position [65, 0]
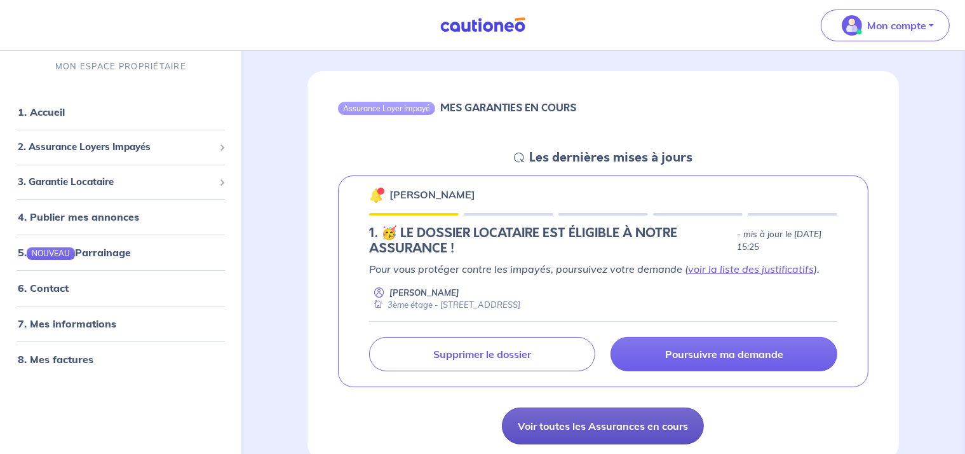
scroll to position [127, 0]
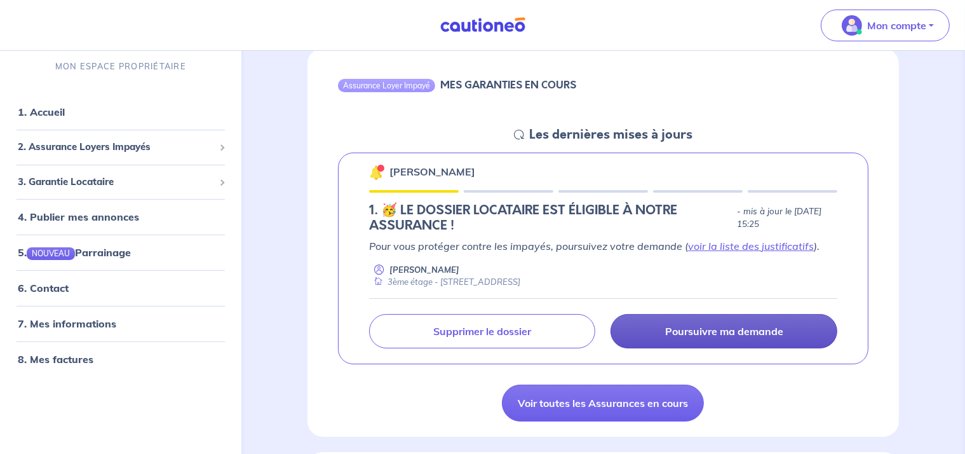
click at [688, 325] on p "Poursuivre ma demande" at bounding box center [724, 331] width 118 height 13
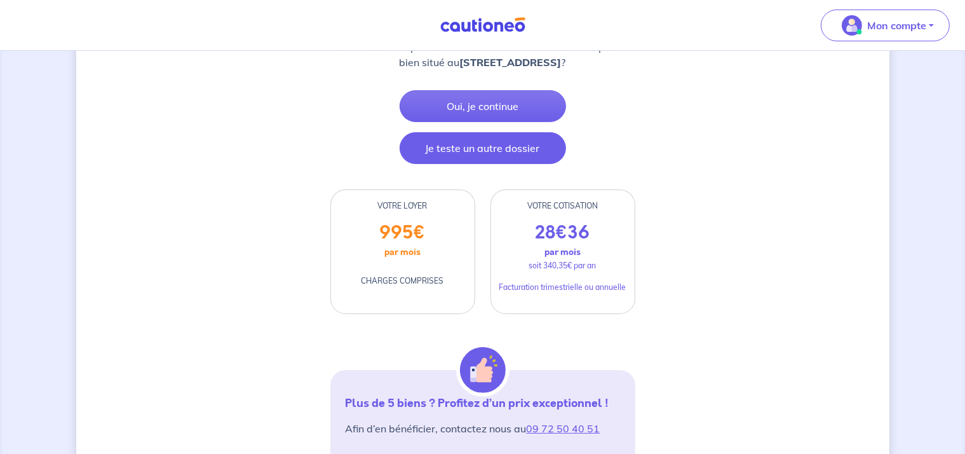
scroll to position [191, 0]
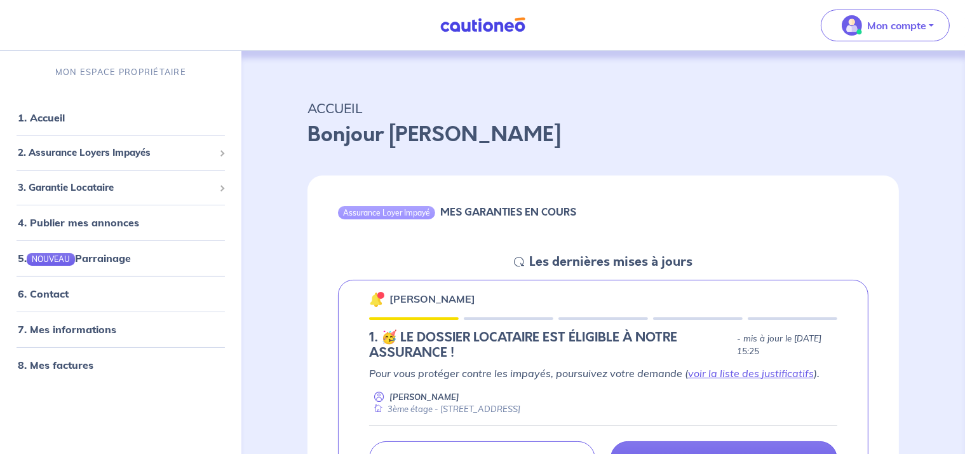
scroll to position [318, 0]
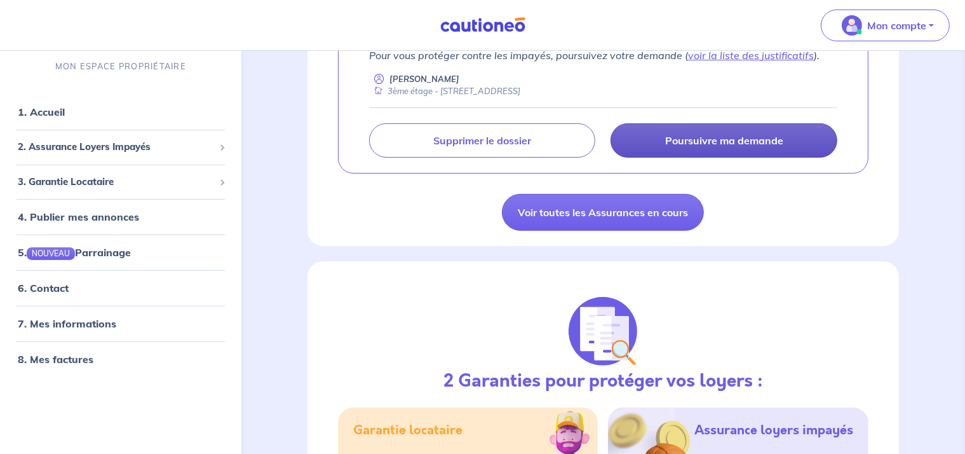
click at [698, 148] on link "Poursuivre ma demande" at bounding box center [724, 140] width 227 height 34
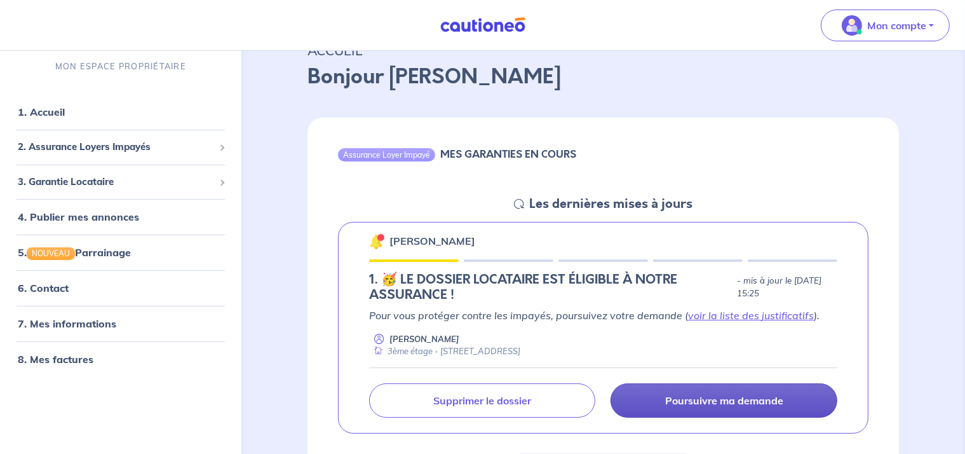
scroll to position [127, 0]
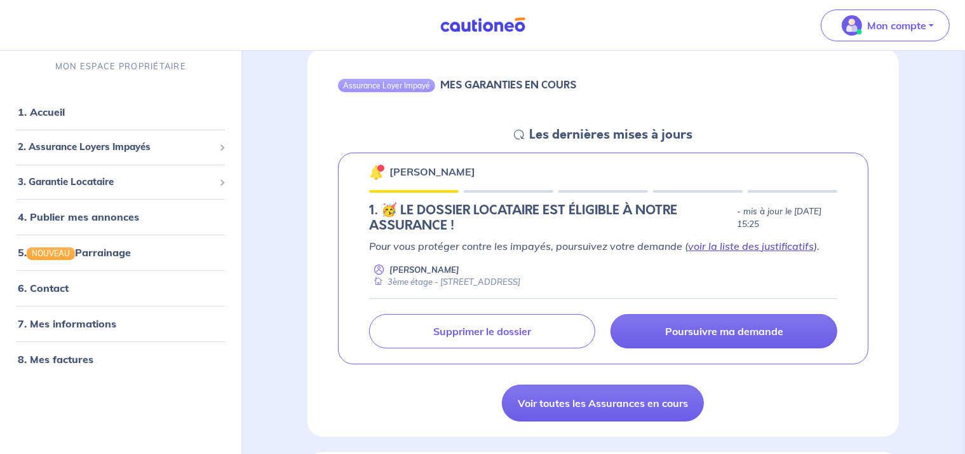
click at [735, 246] on link "voir la liste des justificatifs" at bounding box center [751, 246] width 126 height 13
